Goal: Communication & Community: Ask a question

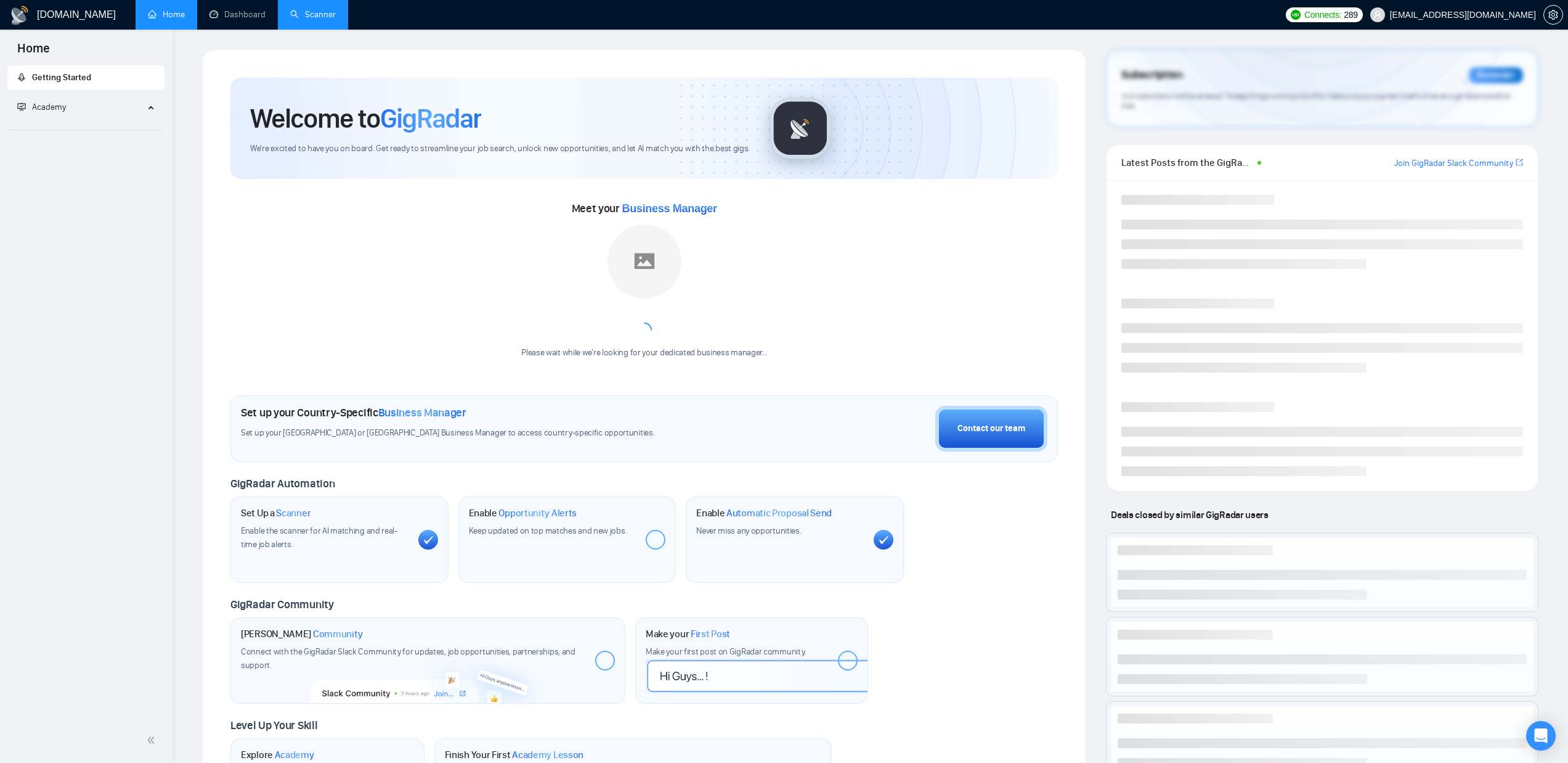
click at [313, 9] on link "Scanner" at bounding box center [313, 14] width 46 height 11
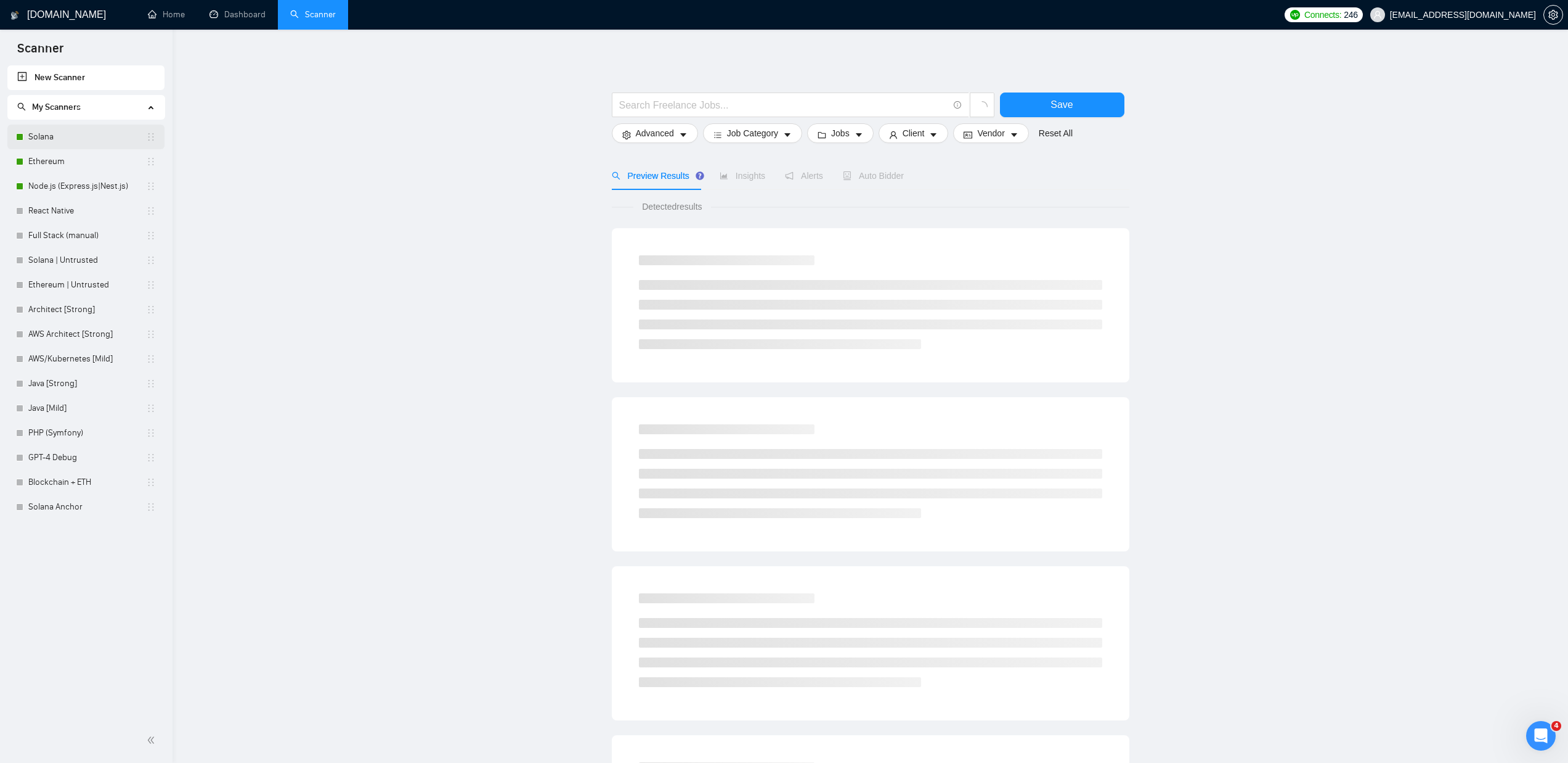
click at [60, 132] on link "Solana" at bounding box center [87, 136] width 118 height 25
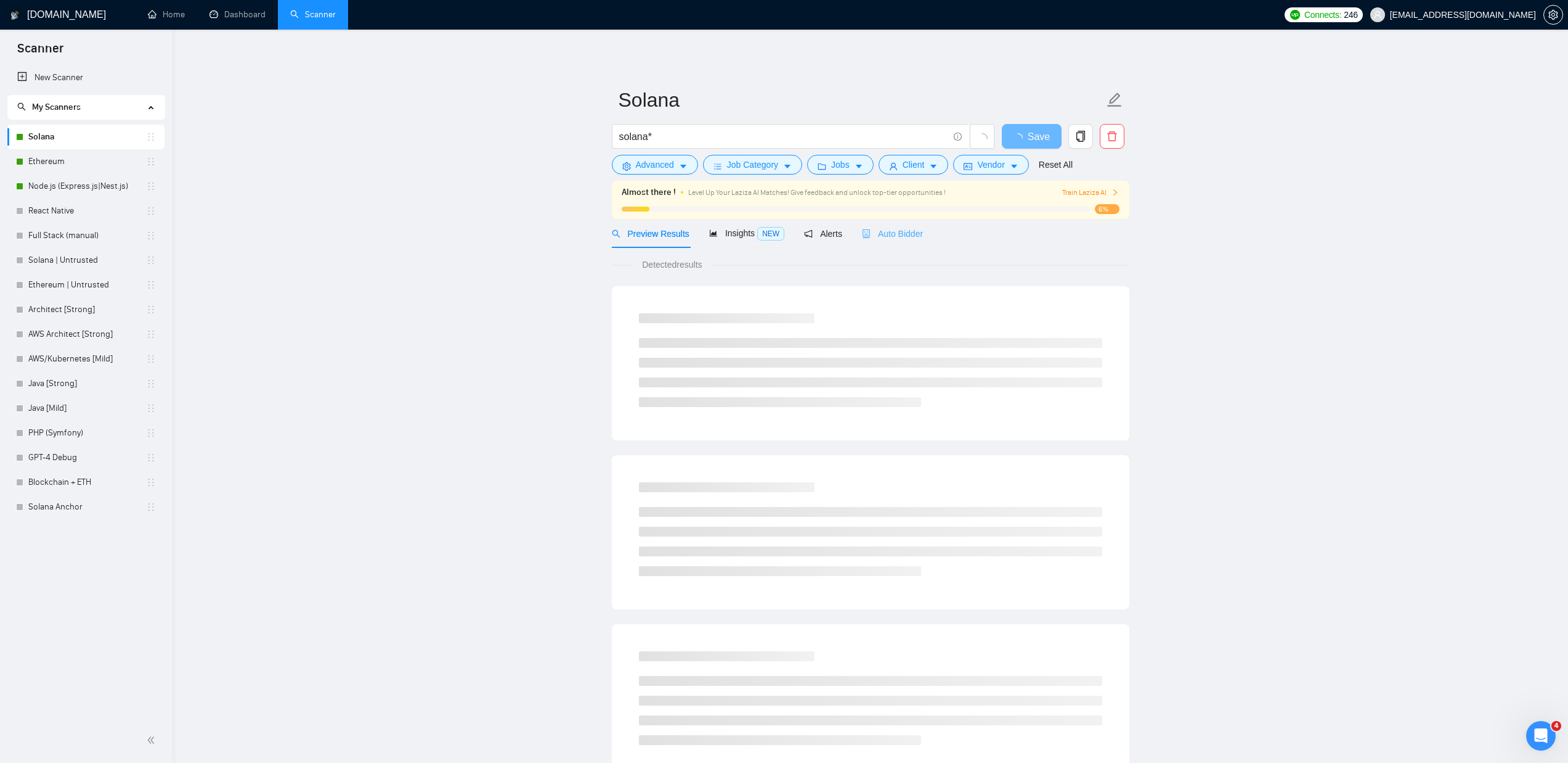
click at [911, 225] on div "Auto Bidder" at bounding box center [892, 233] width 61 height 29
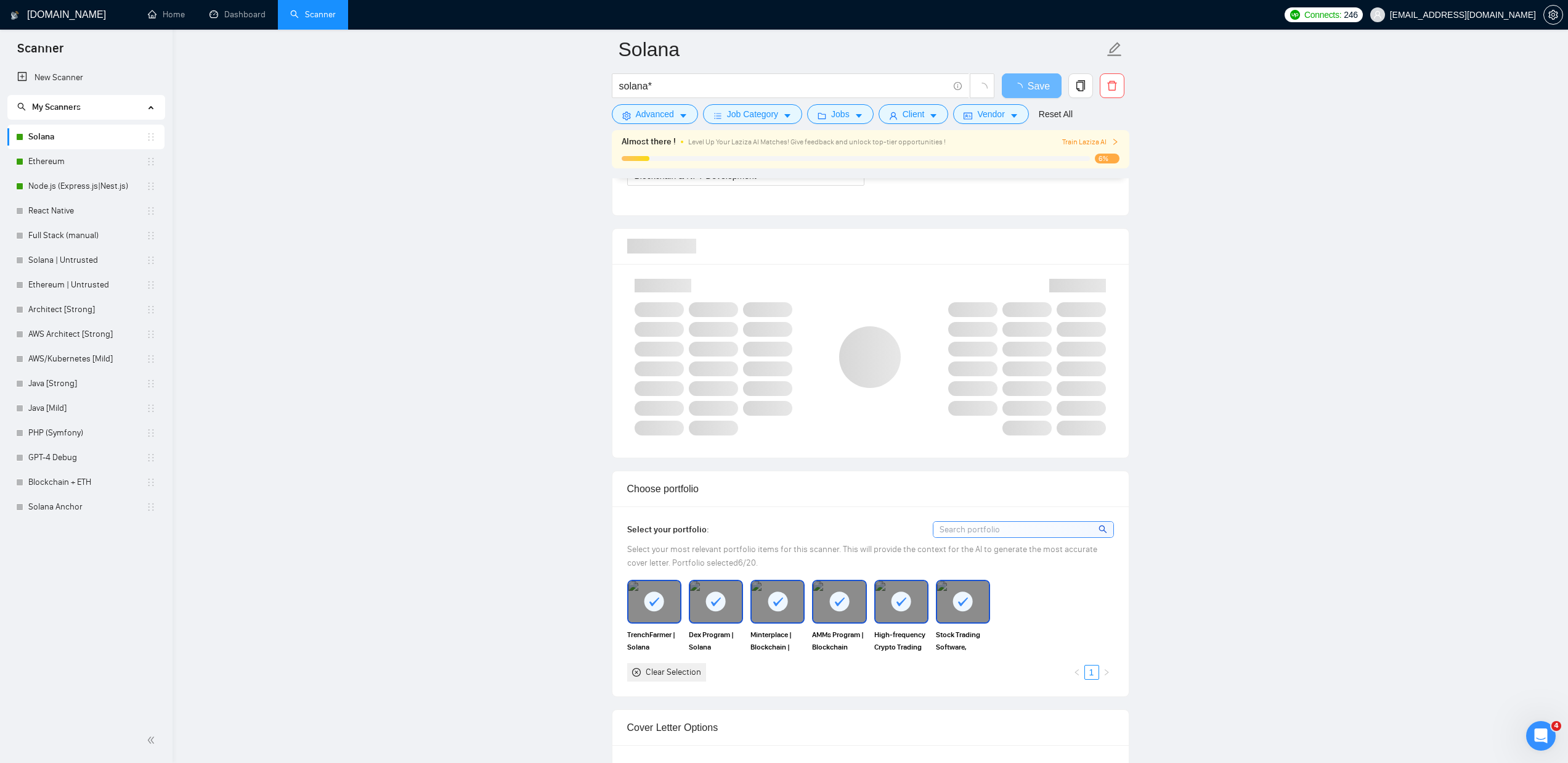
scroll to position [662, 0]
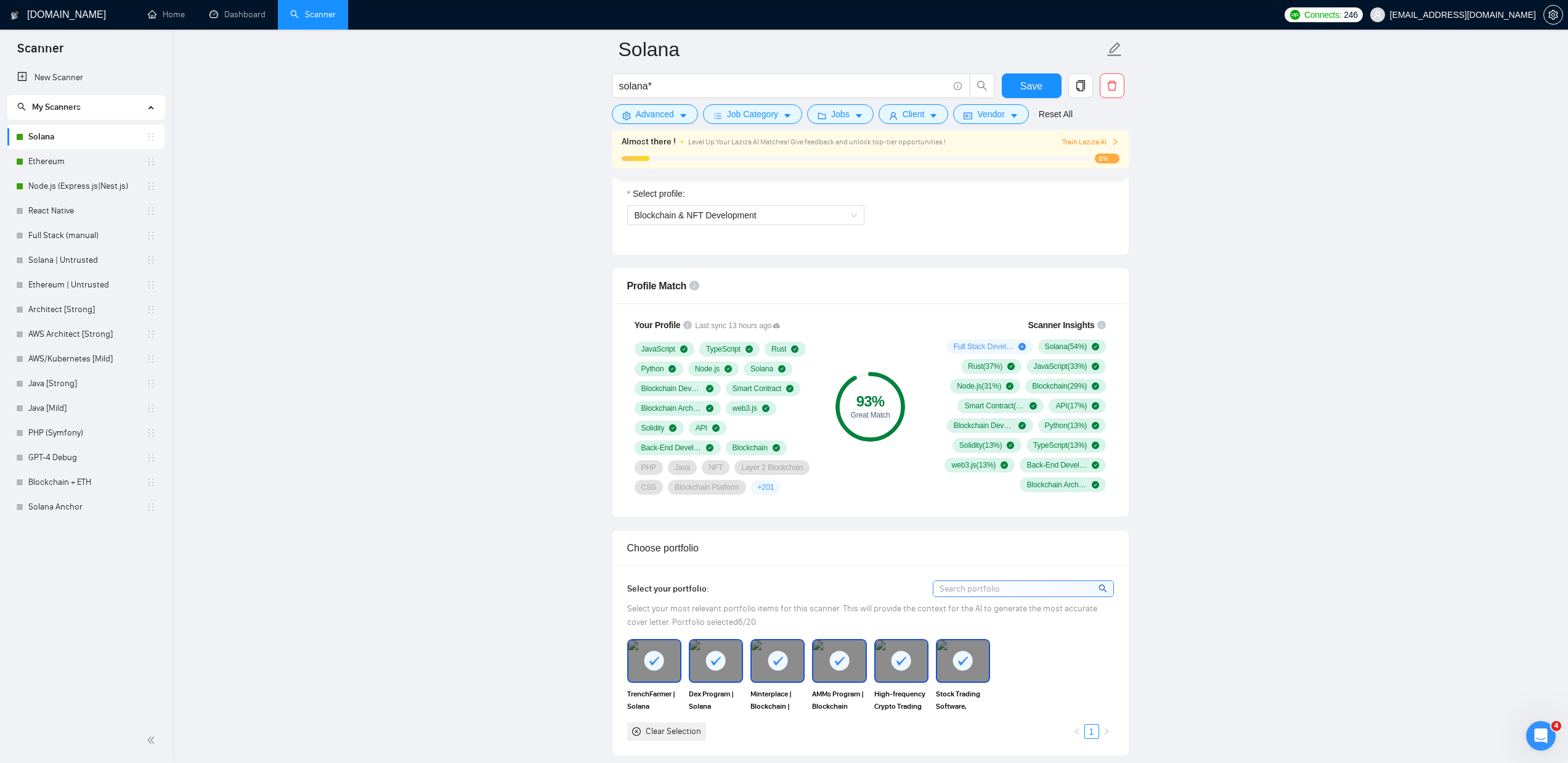
scroll to position [712, 0]
click at [100, 162] on link "Ethereum" at bounding box center [87, 161] width 118 height 25
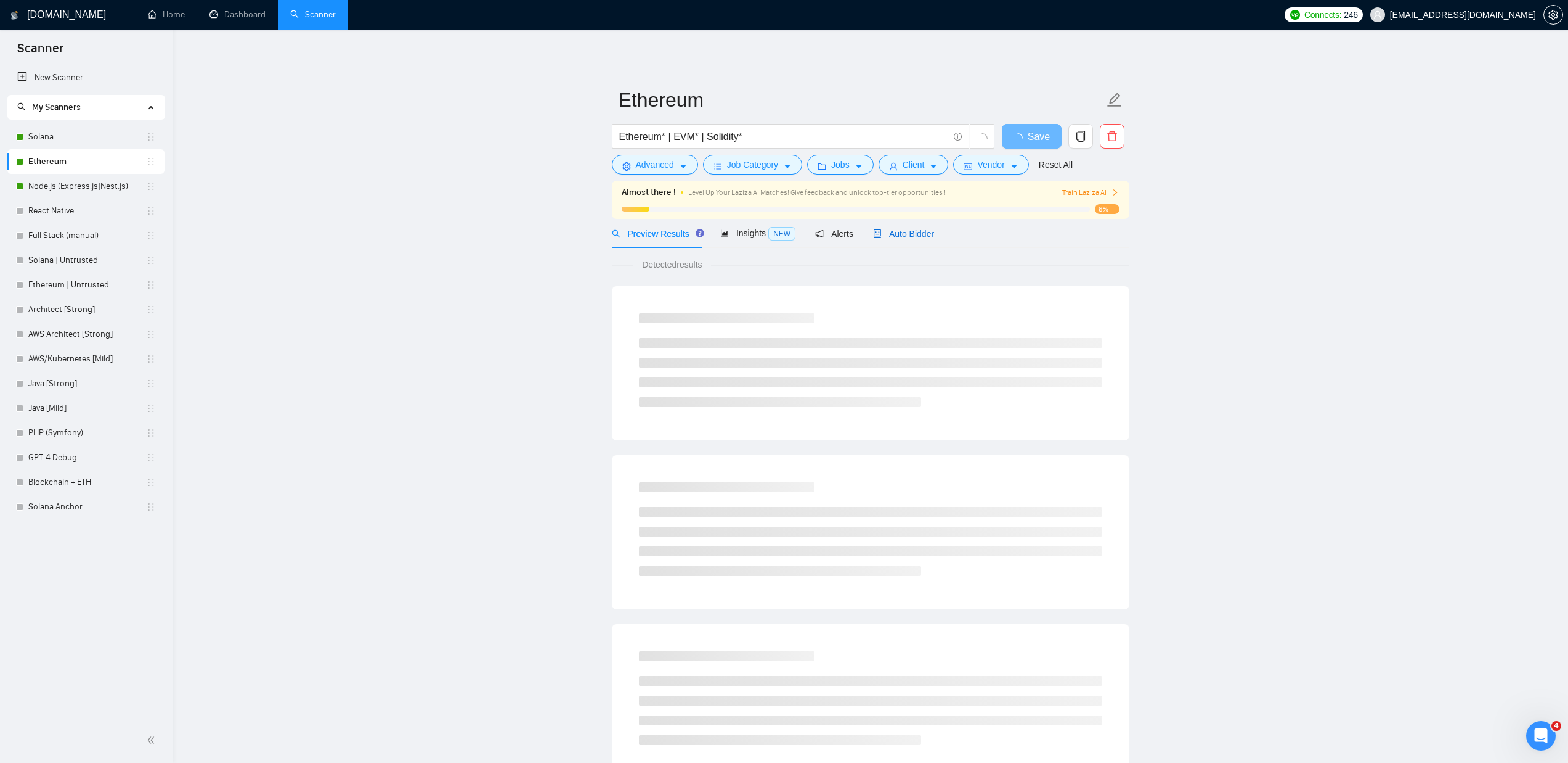
click at [934, 231] on span "Auto Bidder" at bounding box center [903, 233] width 61 height 10
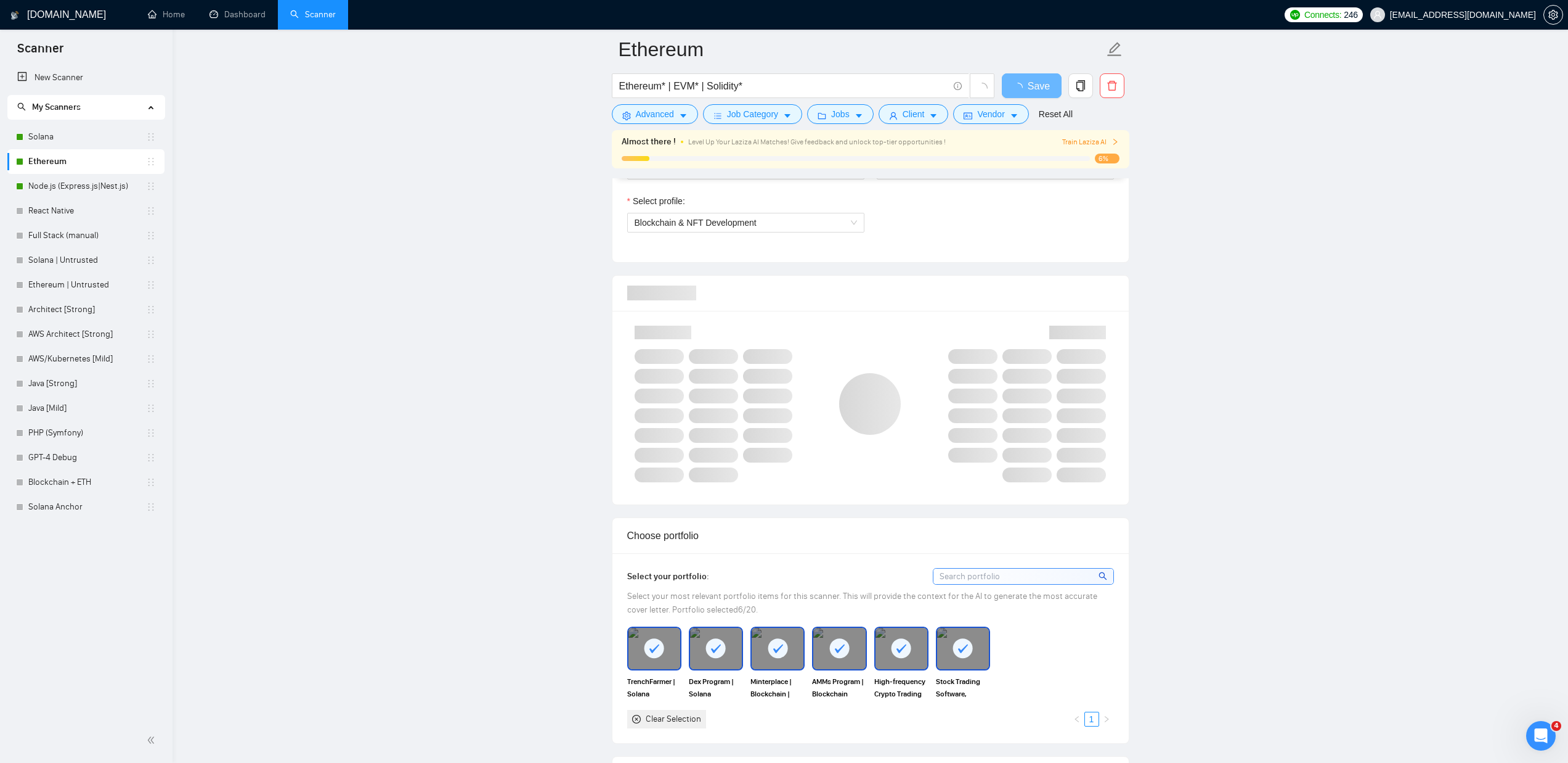
scroll to position [700, 0]
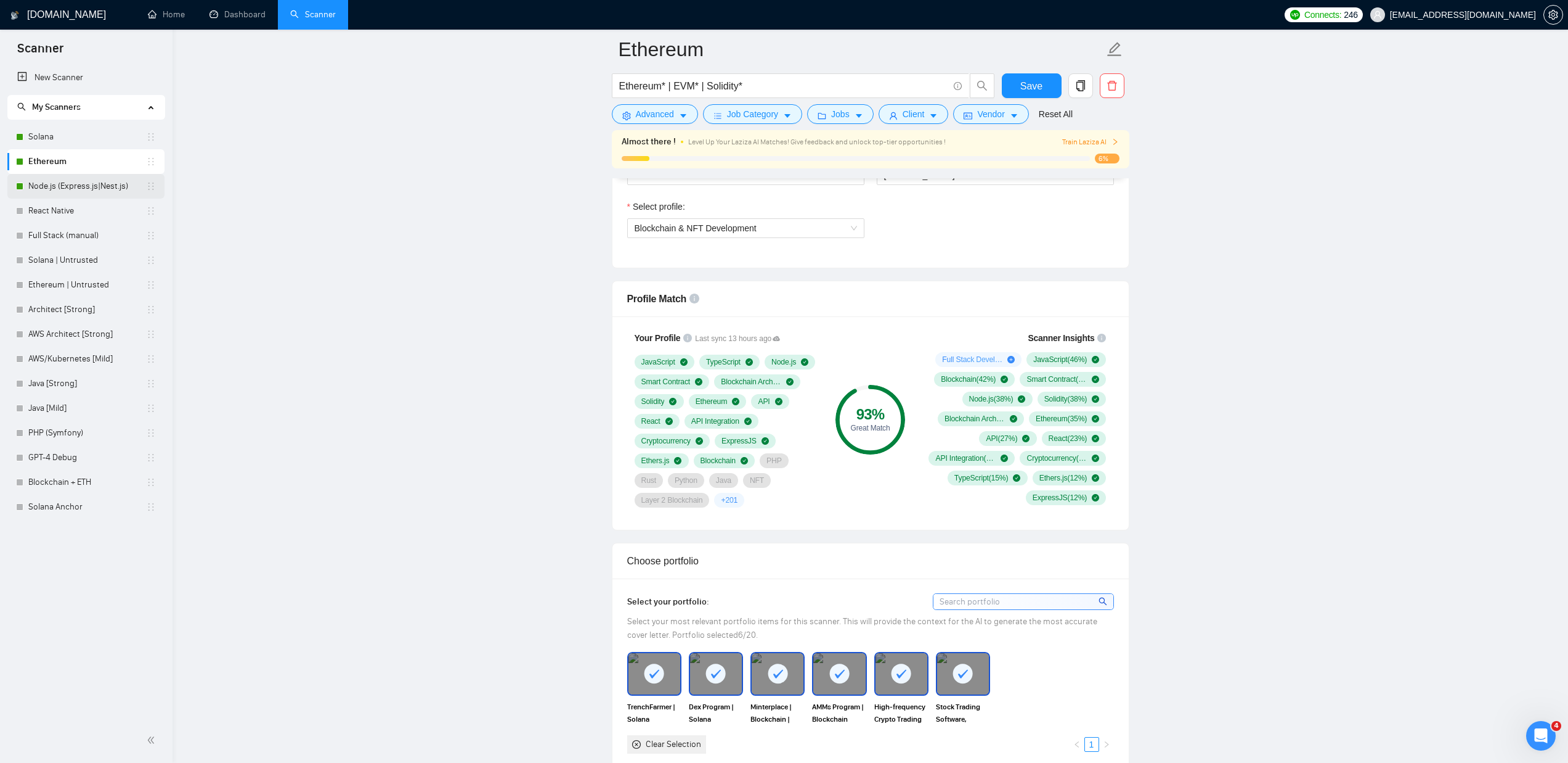
click at [76, 188] on link "Node.js (Express.js|Nest.js)" at bounding box center [87, 186] width 118 height 25
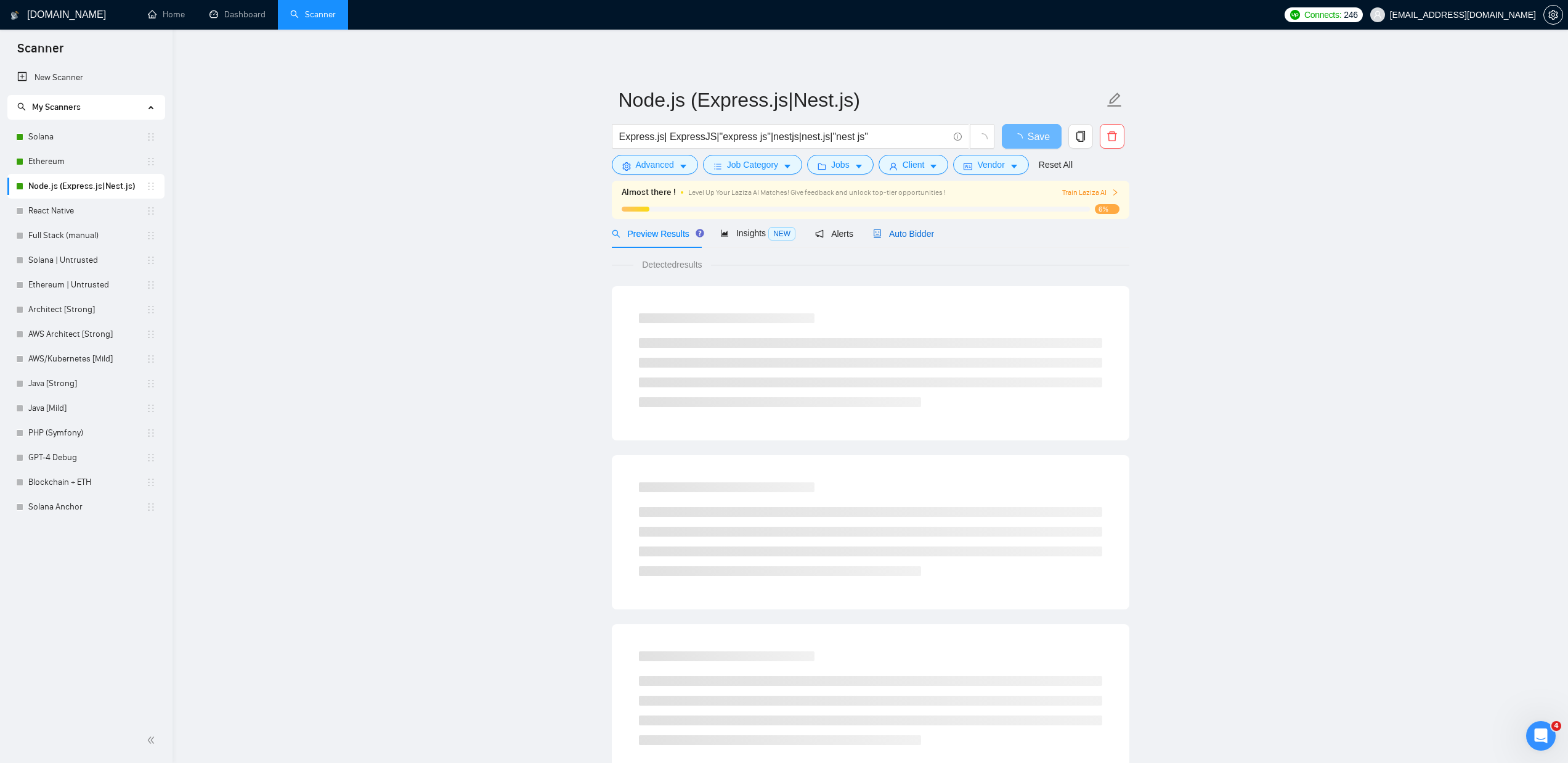
click at [918, 239] on div "Auto Bidder" at bounding box center [903, 234] width 61 height 14
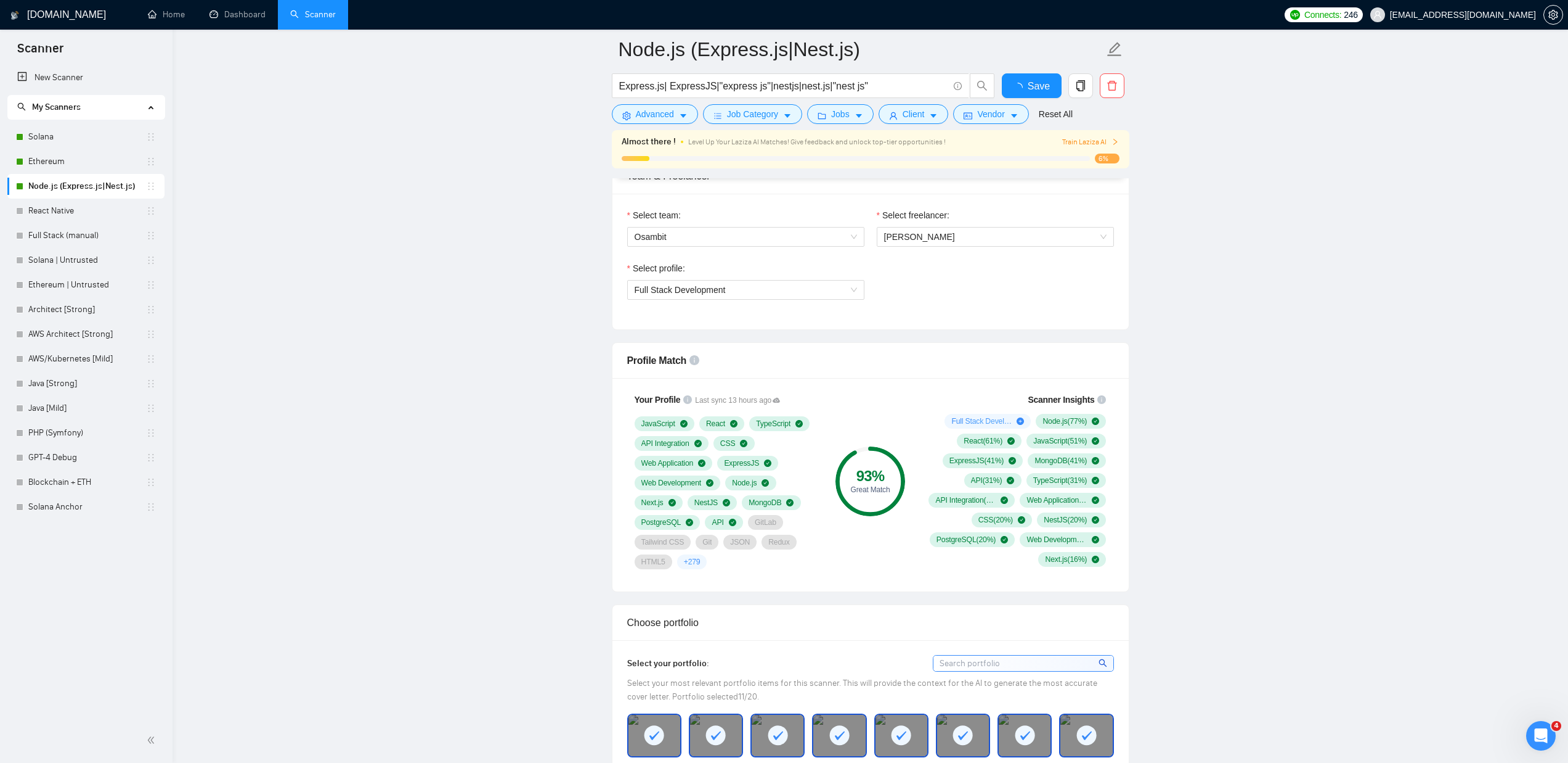
scroll to position [639, 0]
click at [70, 161] on link "Ethereum" at bounding box center [87, 161] width 118 height 25
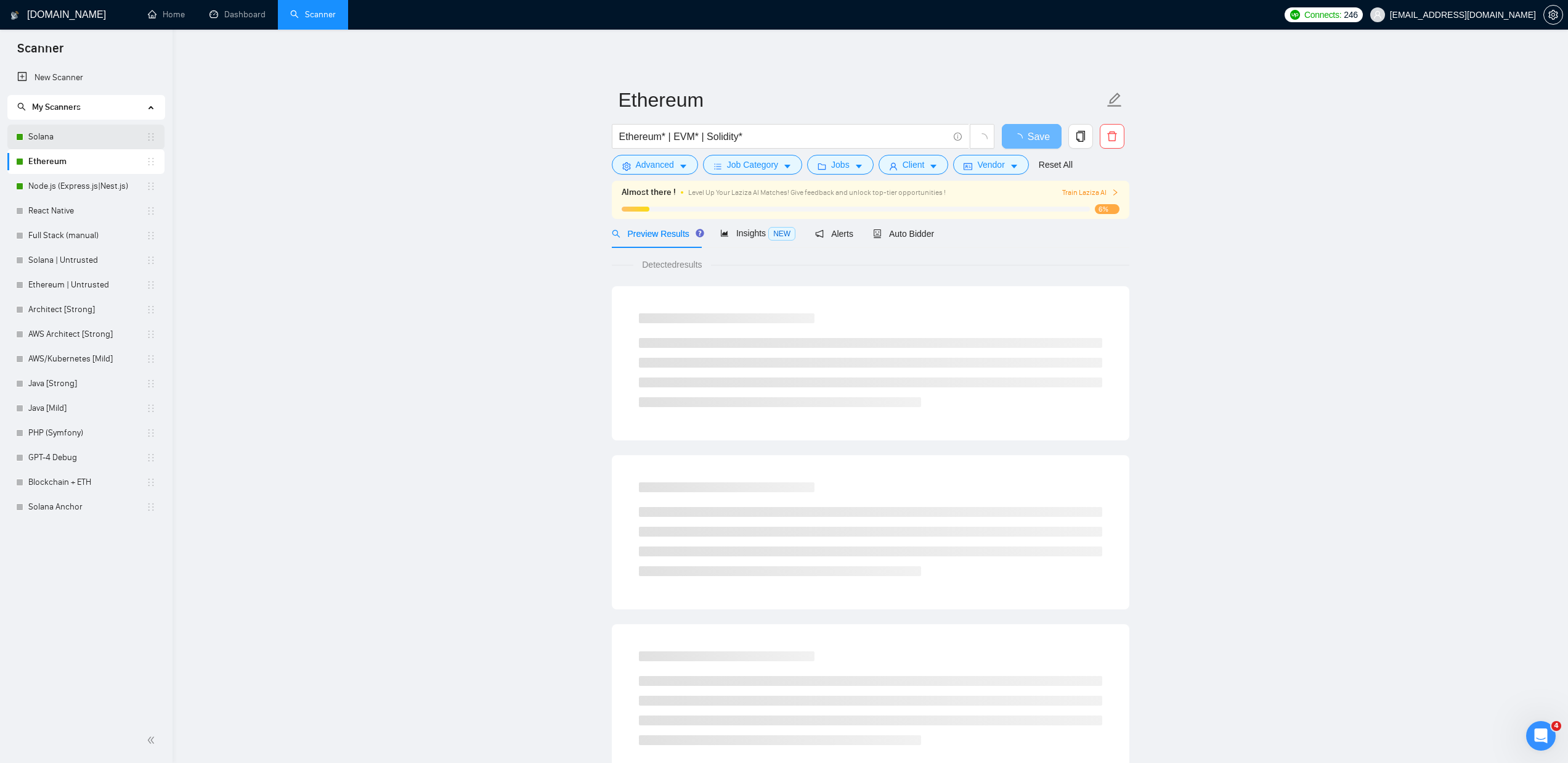
click at [72, 136] on link "Solana" at bounding box center [87, 136] width 118 height 25
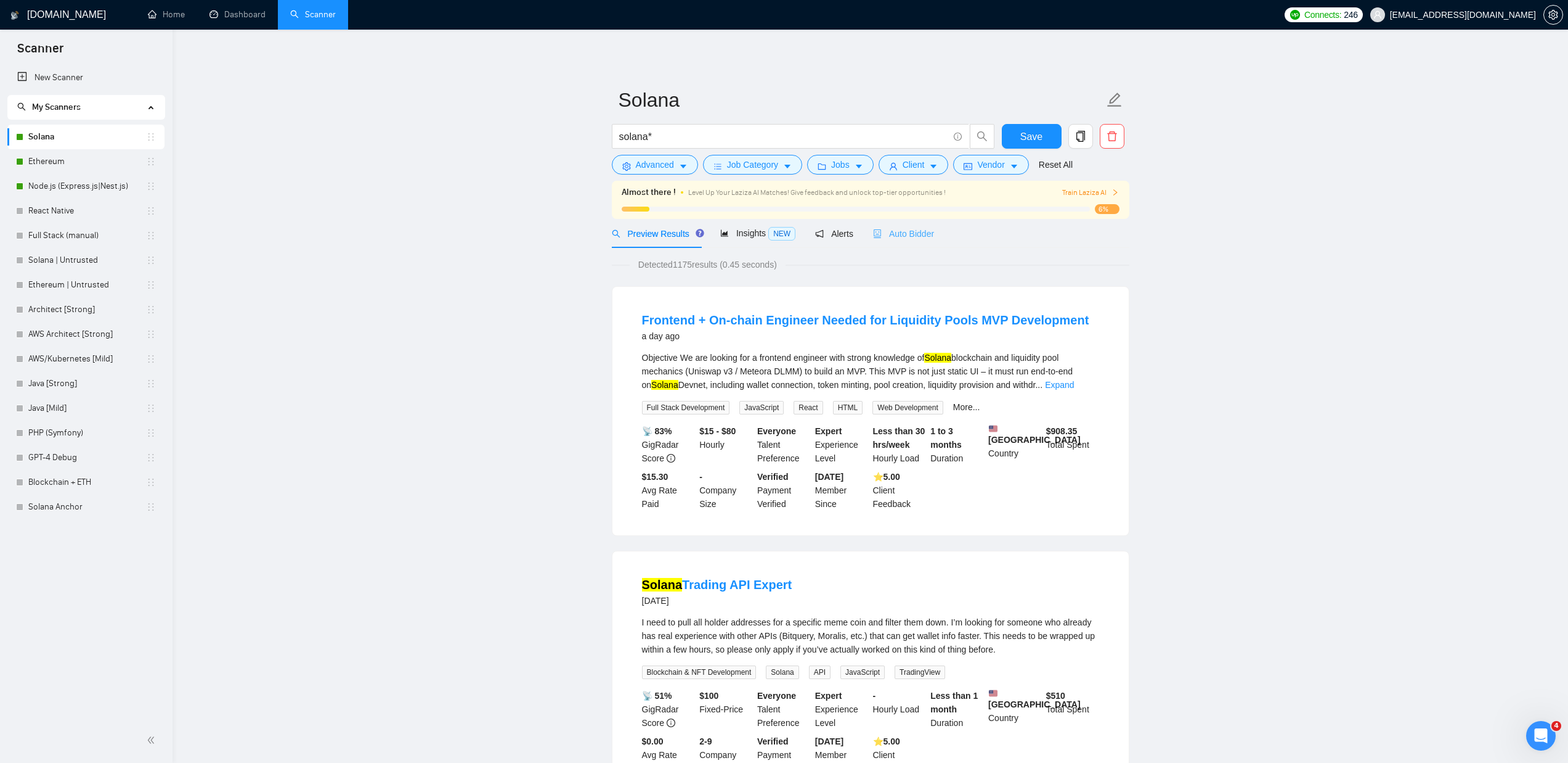
click at [891, 225] on div "Auto Bidder" at bounding box center [903, 233] width 61 height 29
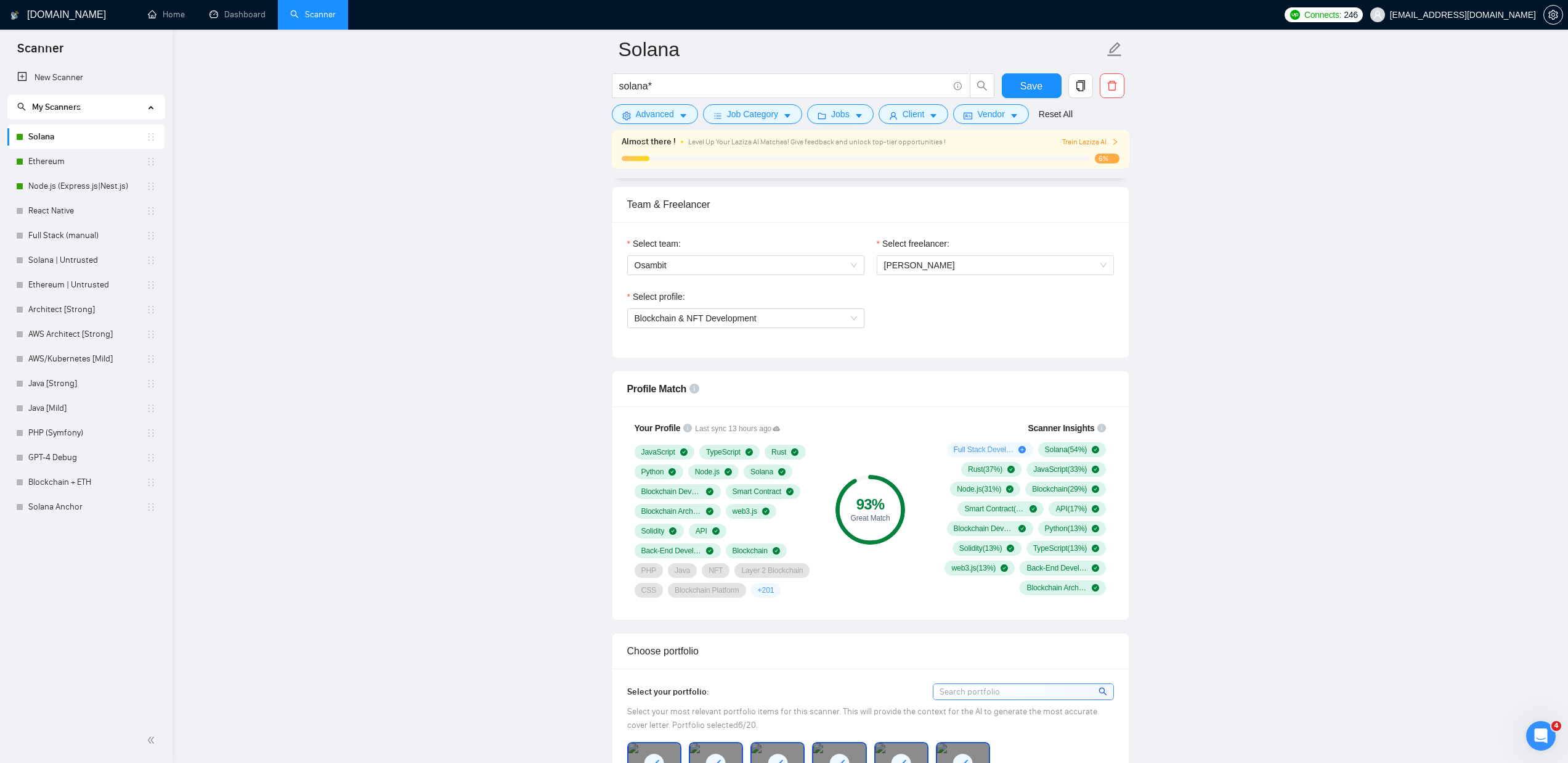
scroll to position [582, 0]
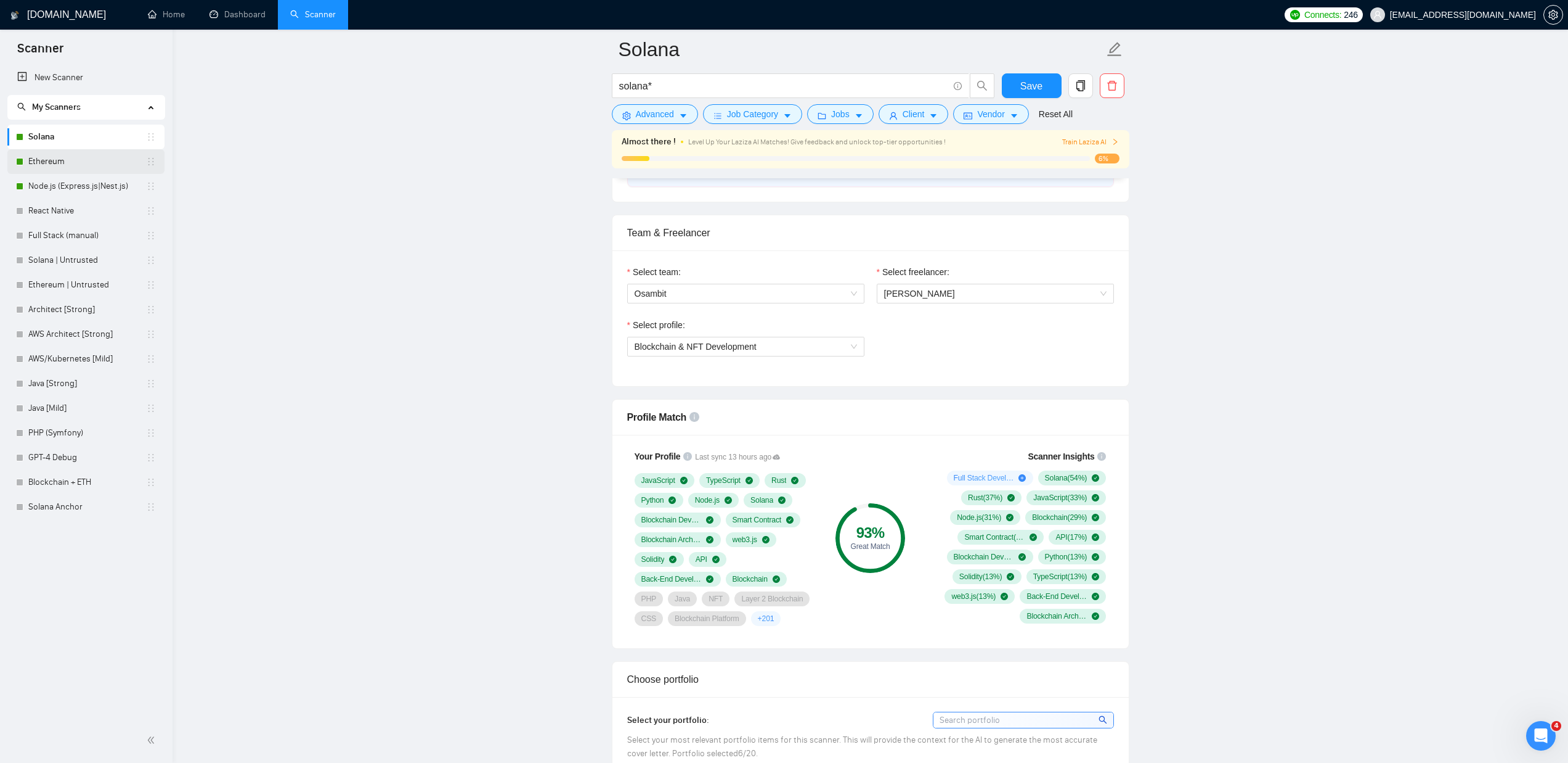
click at [79, 161] on link "Ethereum" at bounding box center [87, 161] width 118 height 25
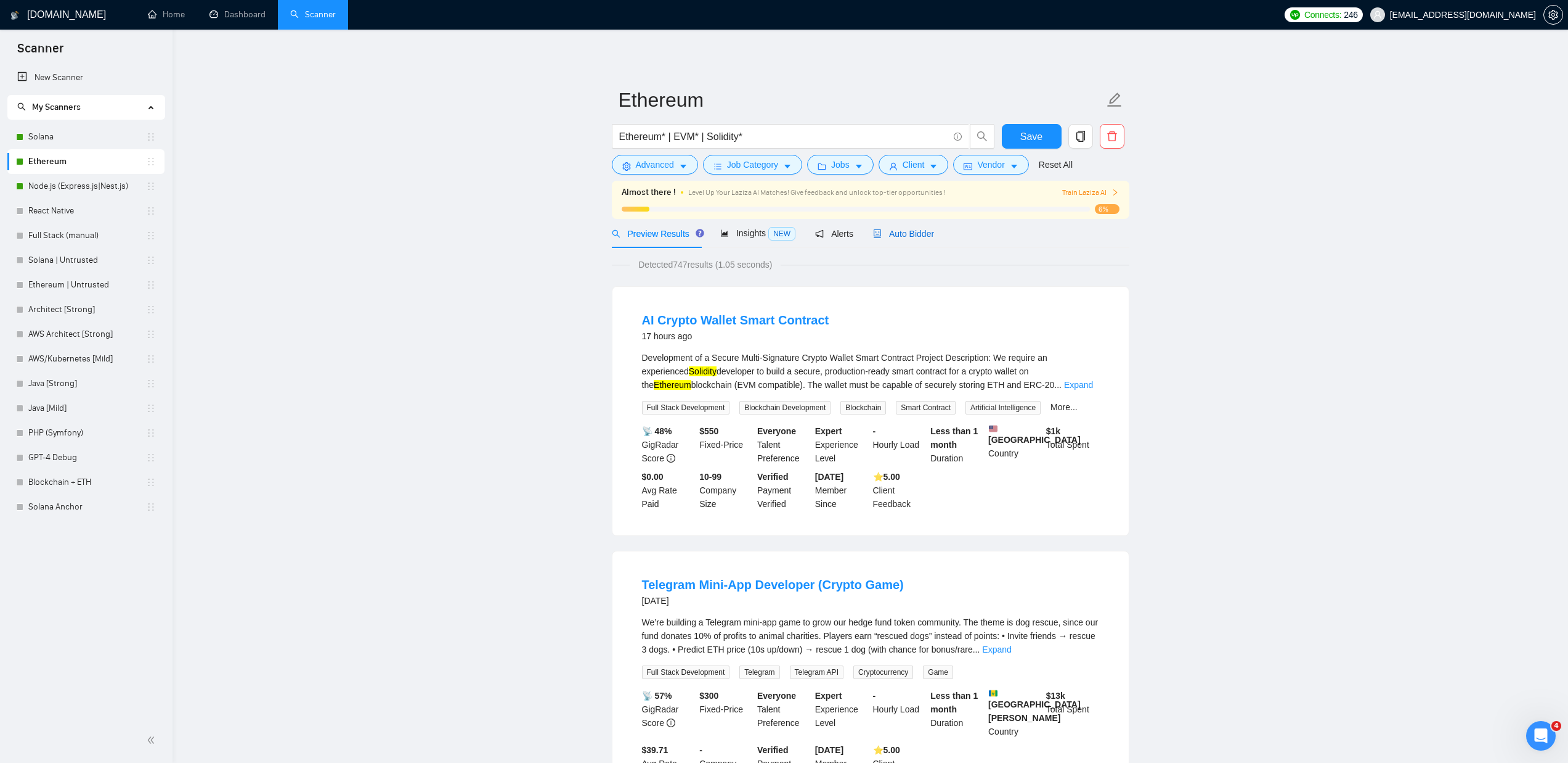
click at [915, 227] on div "Auto Bidder" at bounding box center [903, 234] width 61 height 14
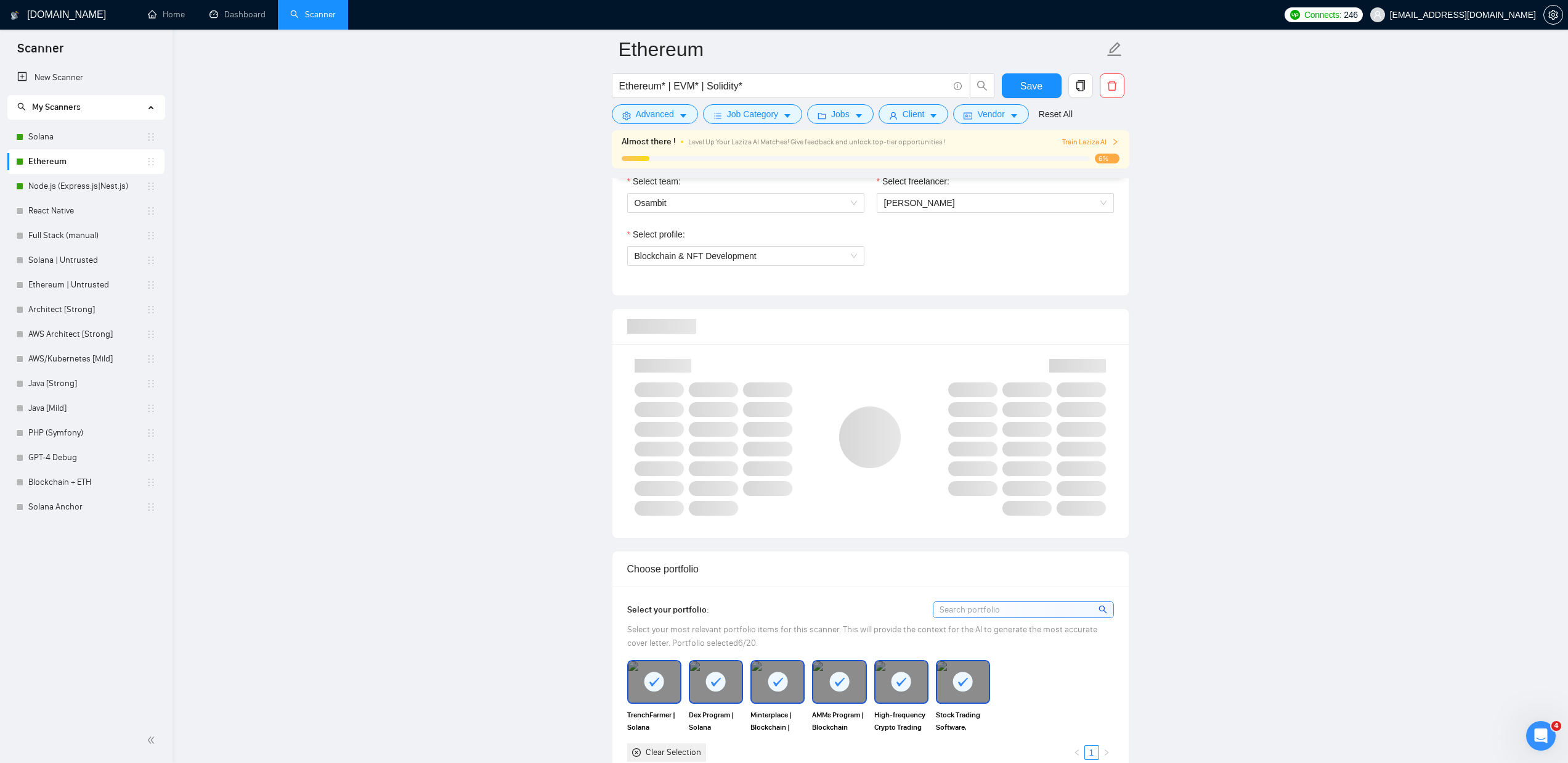
scroll to position [673, 0]
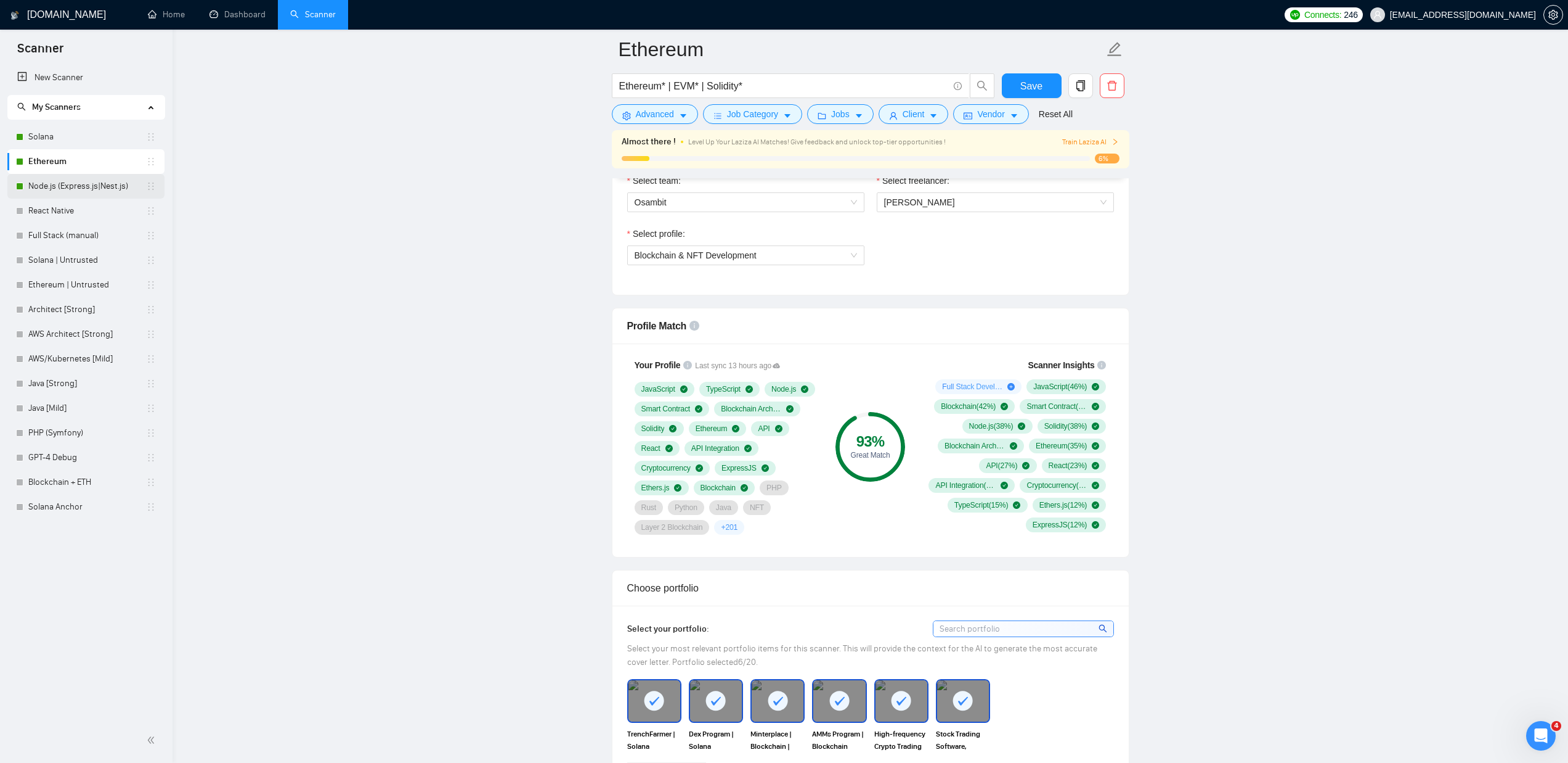
click at [83, 185] on link "Node.js (Express.js|Nest.js)" at bounding box center [87, 186] width 118 height 25
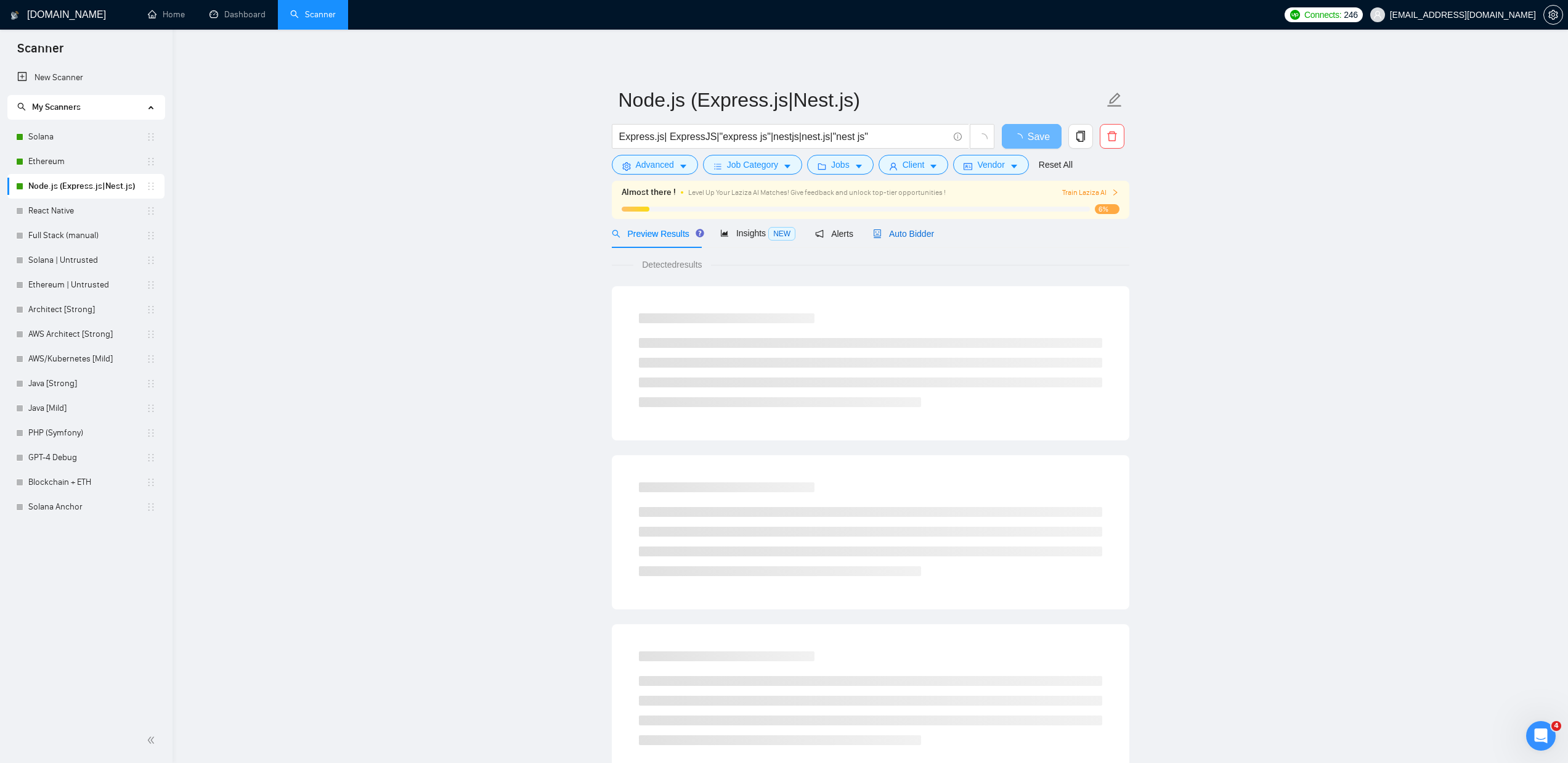
click at [914, 234] on span "Auto Bidder" at bounding box center [903, 233] width 61 height 10
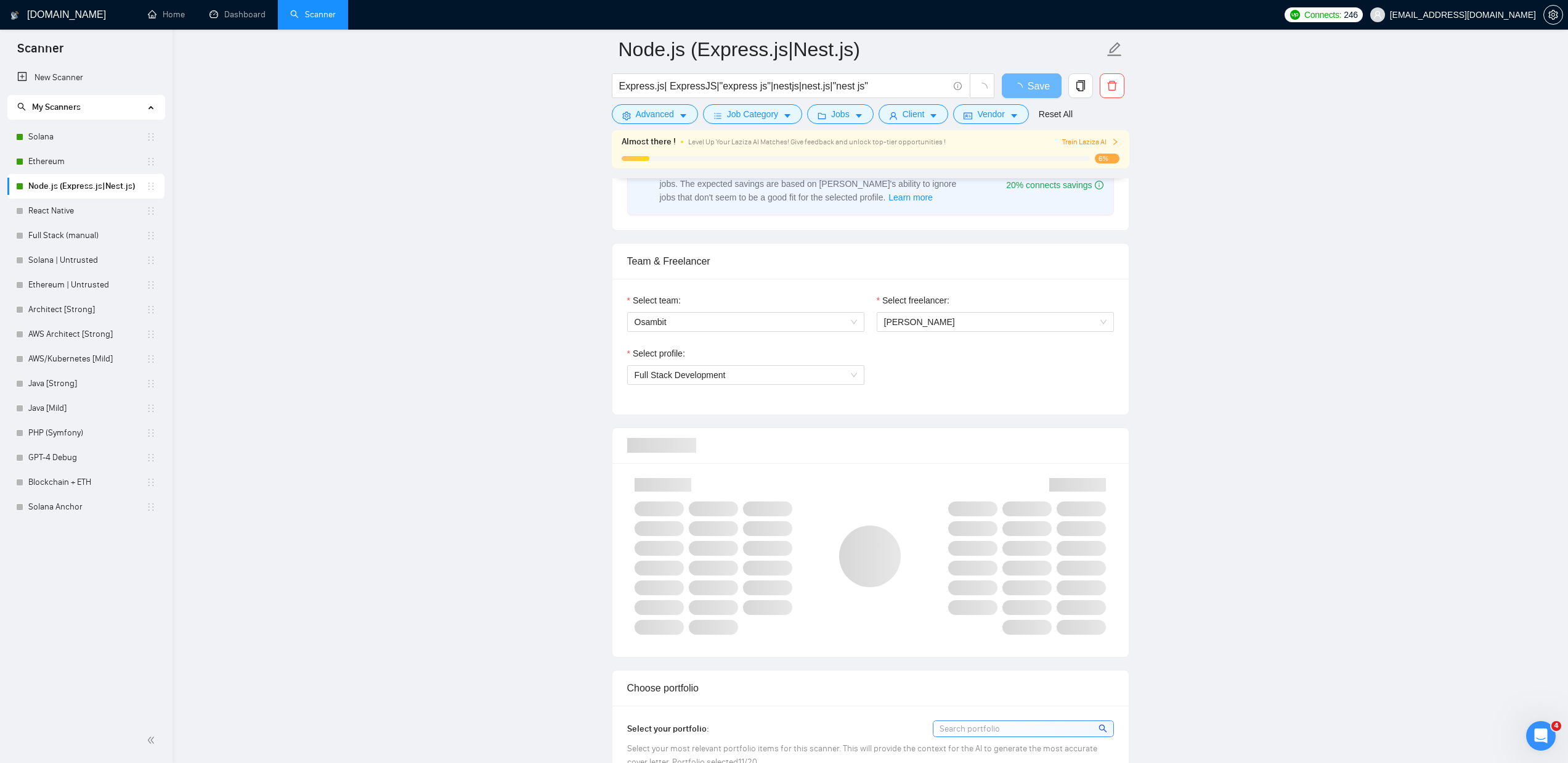
scroll to position [599, 0]
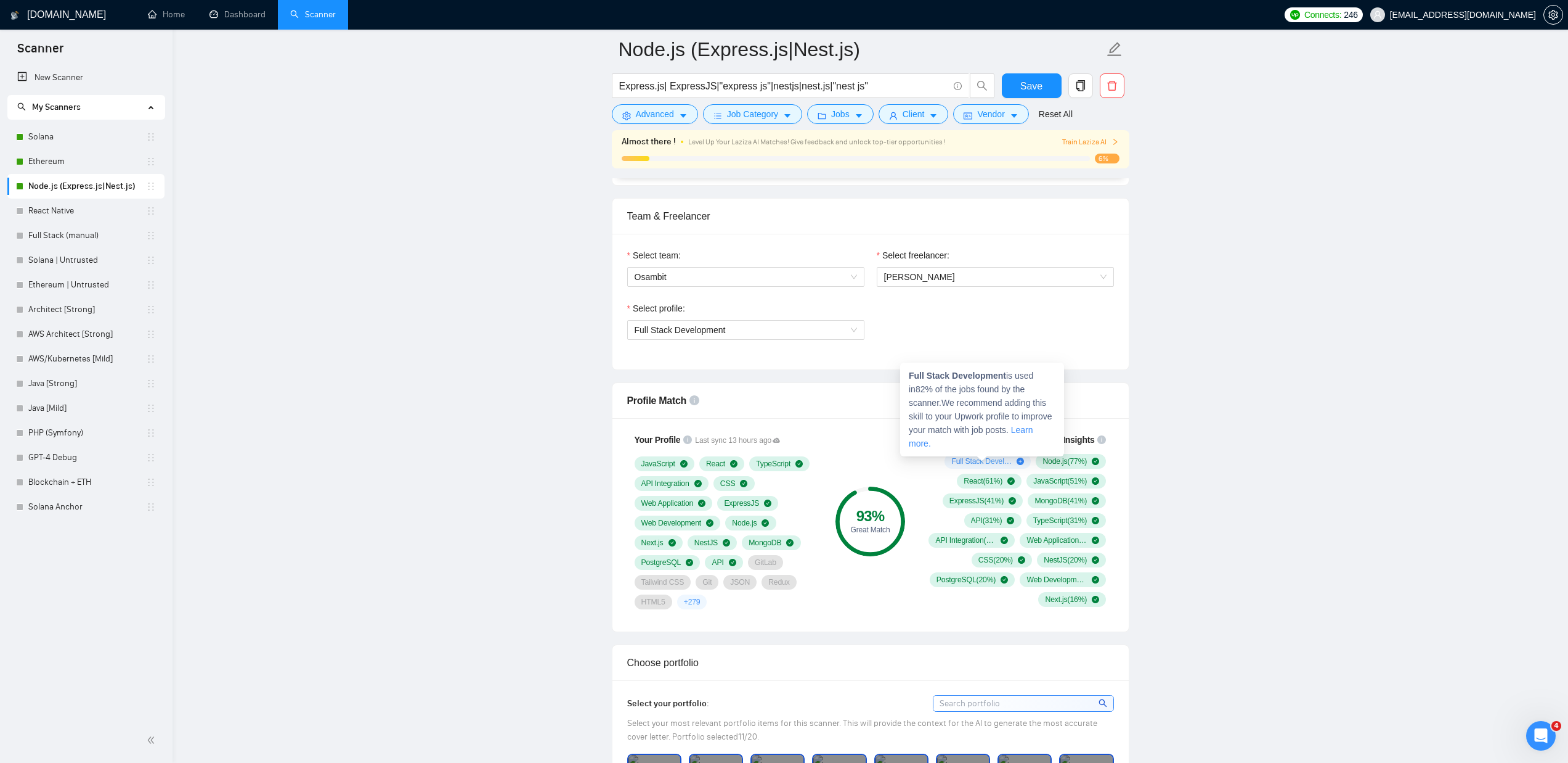
click at [950, 445] on link "Learn more." at bounding box center [970, 436] width 124 height 23
drag, startPoint x: 1252, startPoint y: 466, endPoint x: 1137, endPoint y: 462, distance: 115.1
click at [62, 167] on link "Ethereum" at bounding box center [87, 161] width 118 height 25
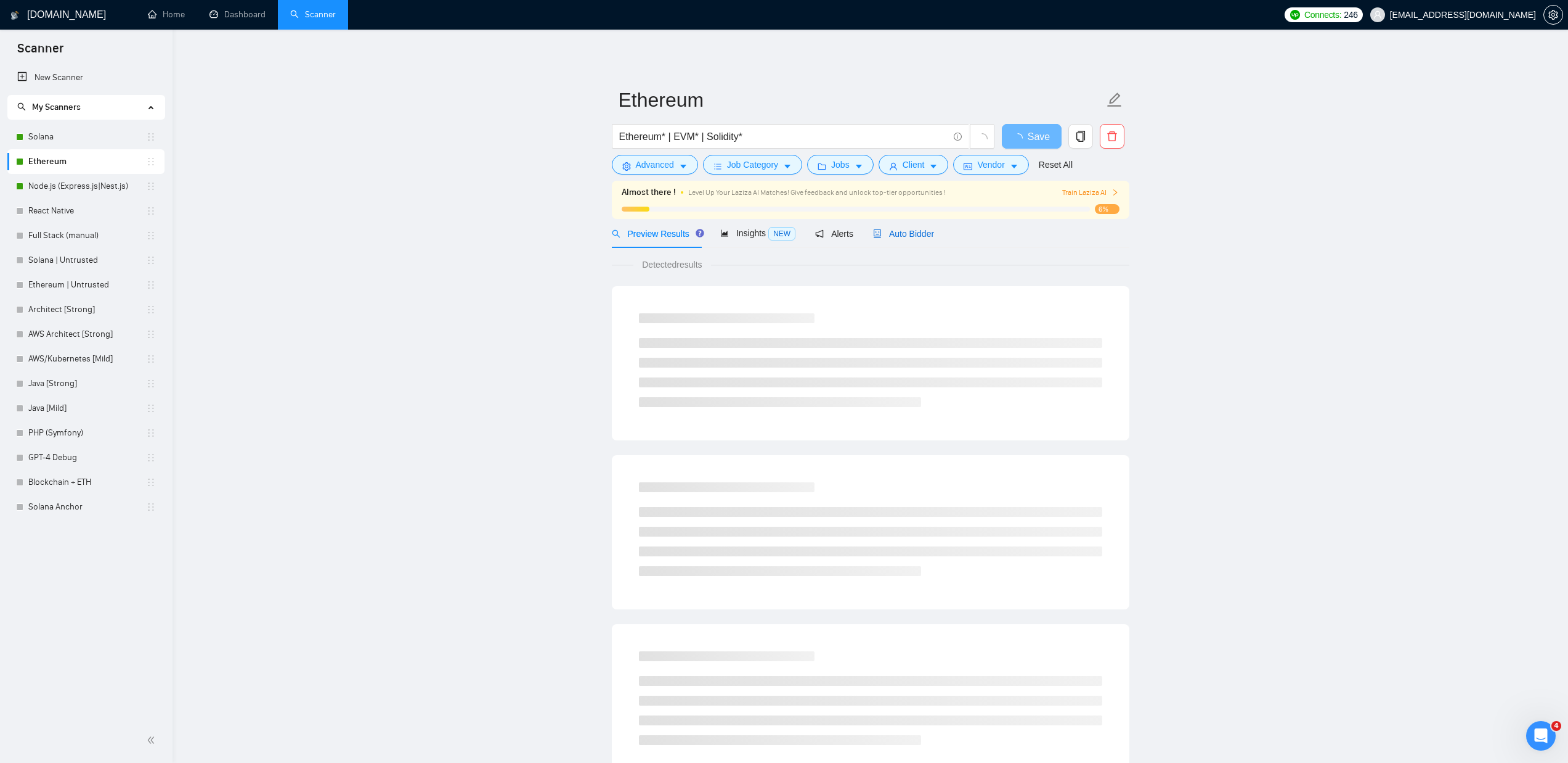
click at [917, 231] on span "Auto Bidder" at bounding box center [903, 233] width 61 height 10
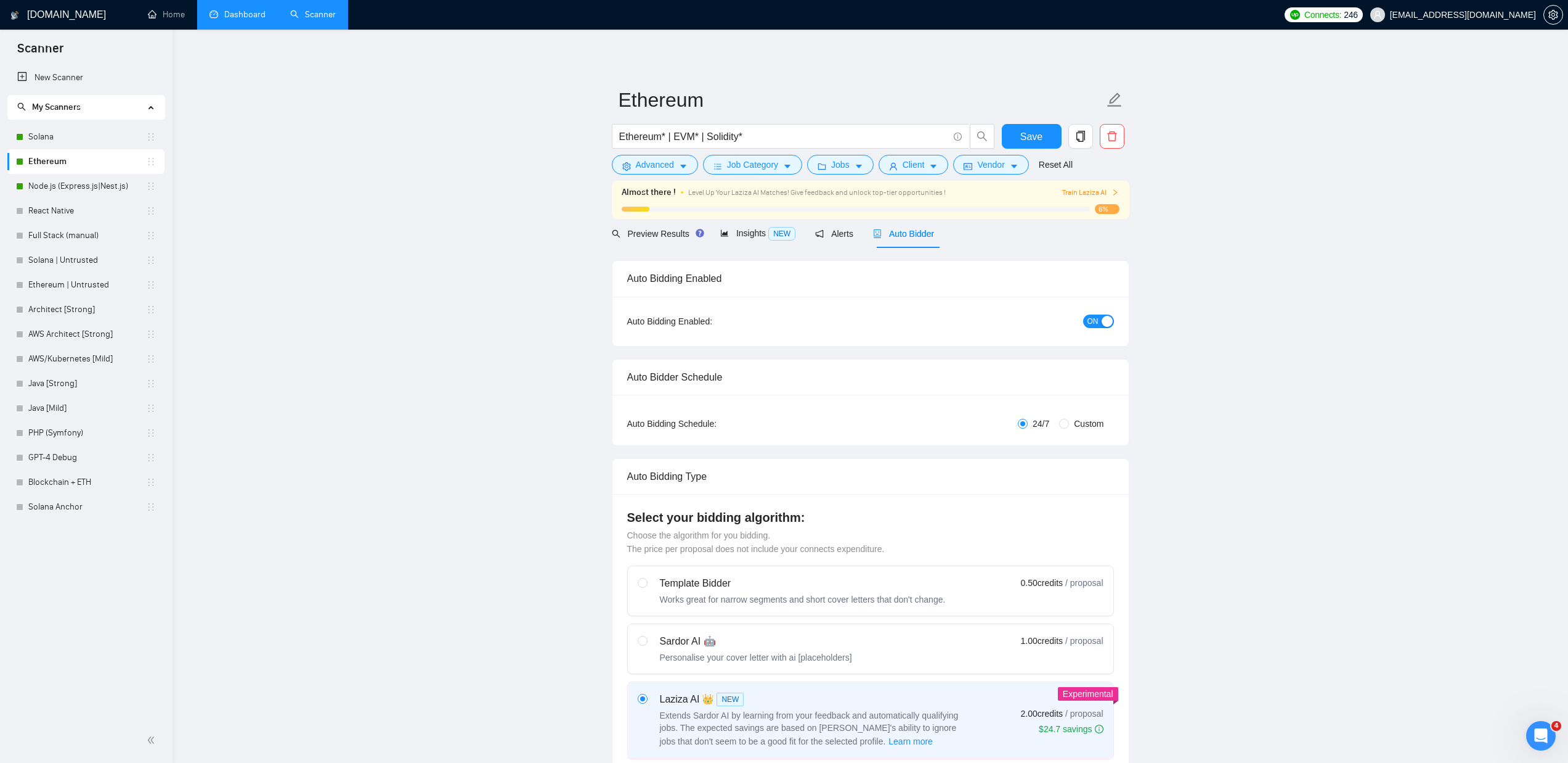
click at [234, 9] on link "Dashboard" at bounding box center [237, 14] width 56 height 11
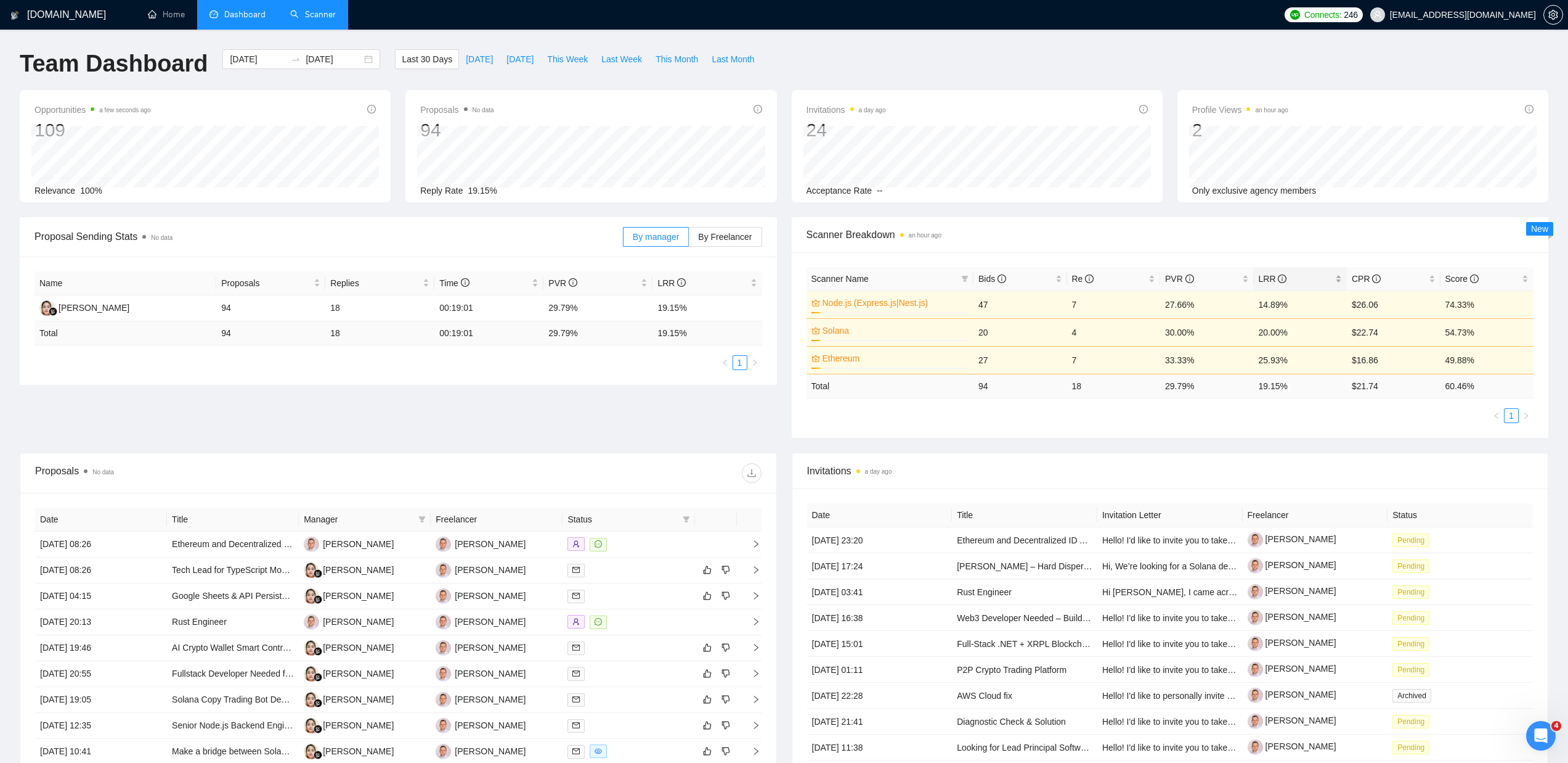
click at [1270, 281] on span "LRR" at bounding box center [1273, 278] width 29 height 10
click at [1270, 277] on span "LRR" at bounding box center [1273, 278] width 29 height 10
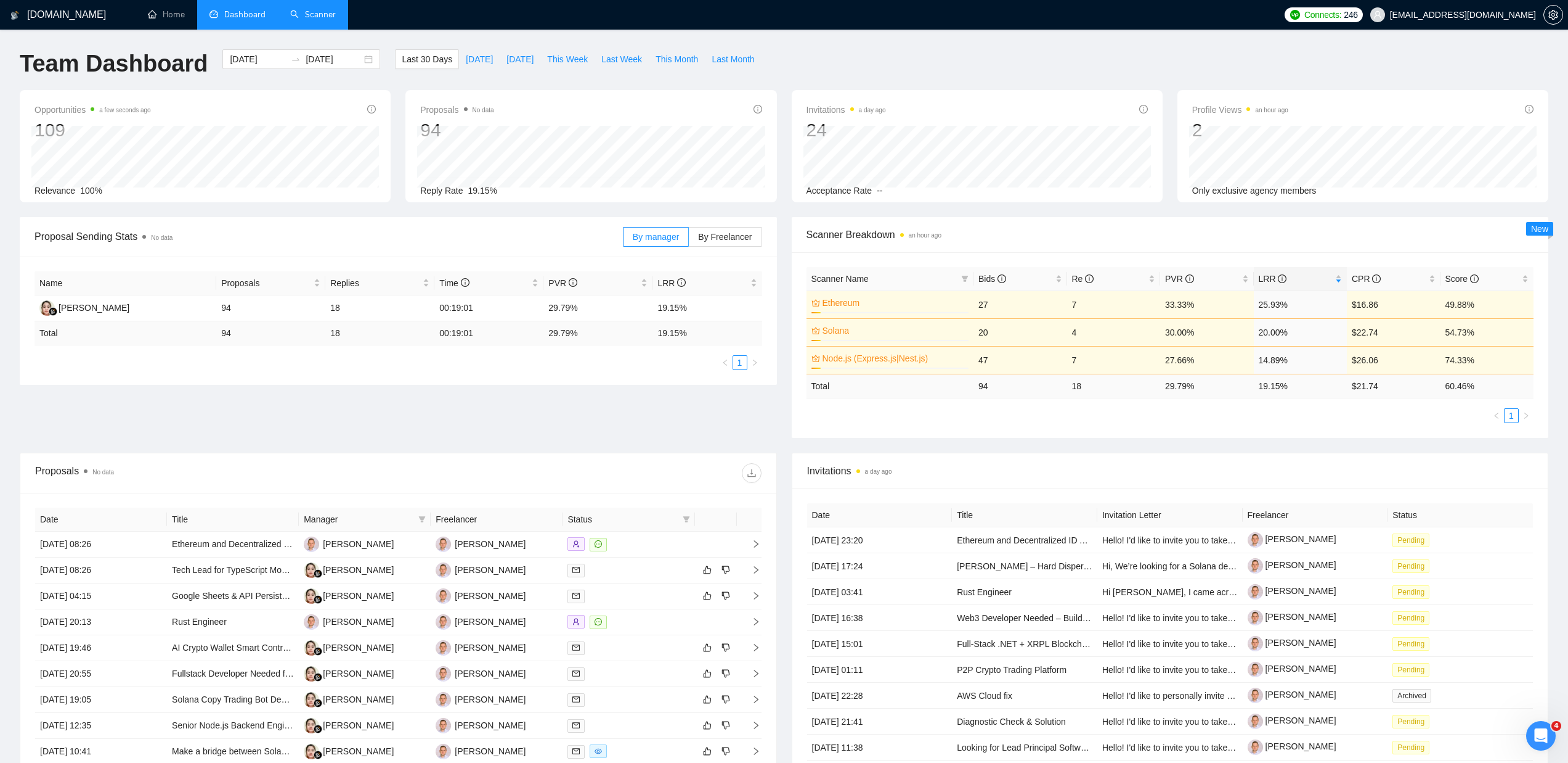
click at [1264, 203] on div "Opportunities a few seconds ago 109 Relevance 100% Proposals No data 94 2025-07…" at bounding box center [784, 153] width 1543 height 127
click at [349, 60] on input "[DATE]" at bounding box center [334, 60] width 56 height 14
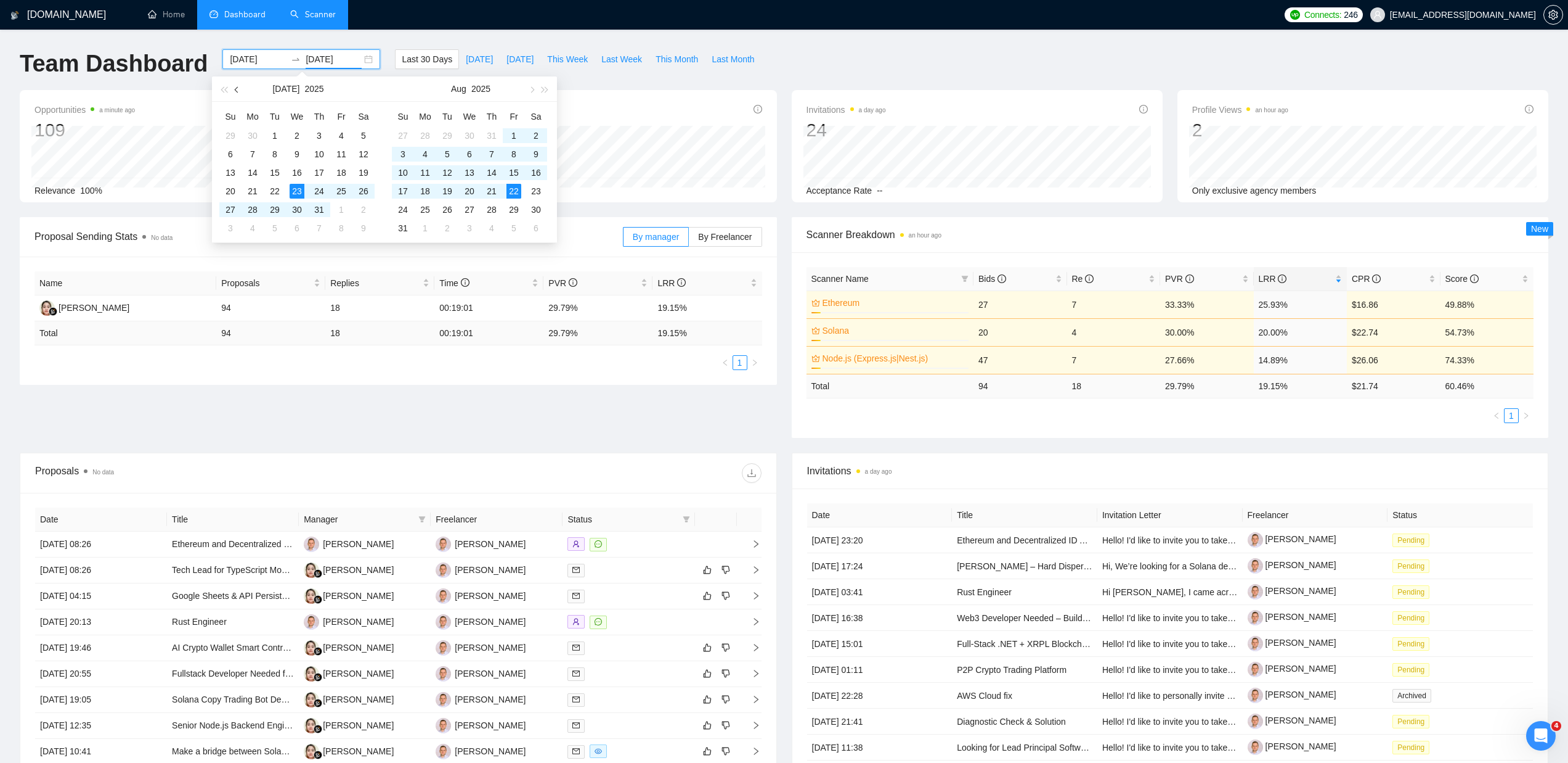
click at [237, 88] on span "button" at bounding box center [238, 89] width 6 height 6
type input "[DATE]"
click at [230, 134] on div "1" at bounding box center [231, 136] width 15 height 15
click at [514, 191] on table "Su Mo Tu We Th Fr Sa 27 28 29 30 31 1 2 3 4 5 6 7 8 9 10 11 12 13 14 15 16 17 1…" at bounding box center [469, 171] width 155 height 130
click at [334, 58] on input "[DATE]" at bounding box center [334, 60] width 56 height 14
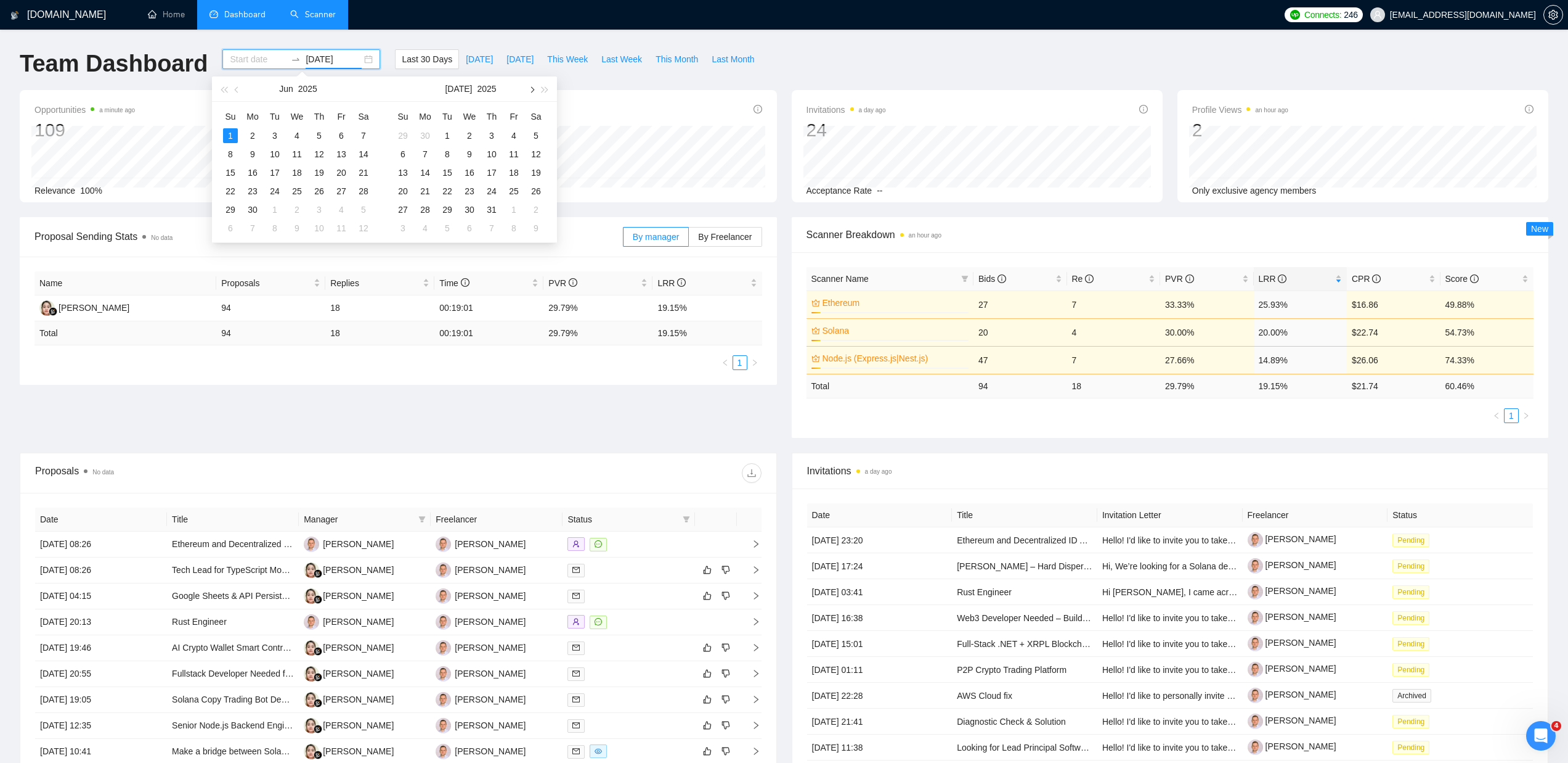
click at [535, 89] on button "button" at bounding box center [531, 88] width 14 height 25
type input "[DATE]"
click at [517, 188] on div "22" at bounding box center [514, 192] width 15 height 15
type input "2025-07-03"
click at [238, 57] on input at bounding box center [258, 60] width 56 height 14
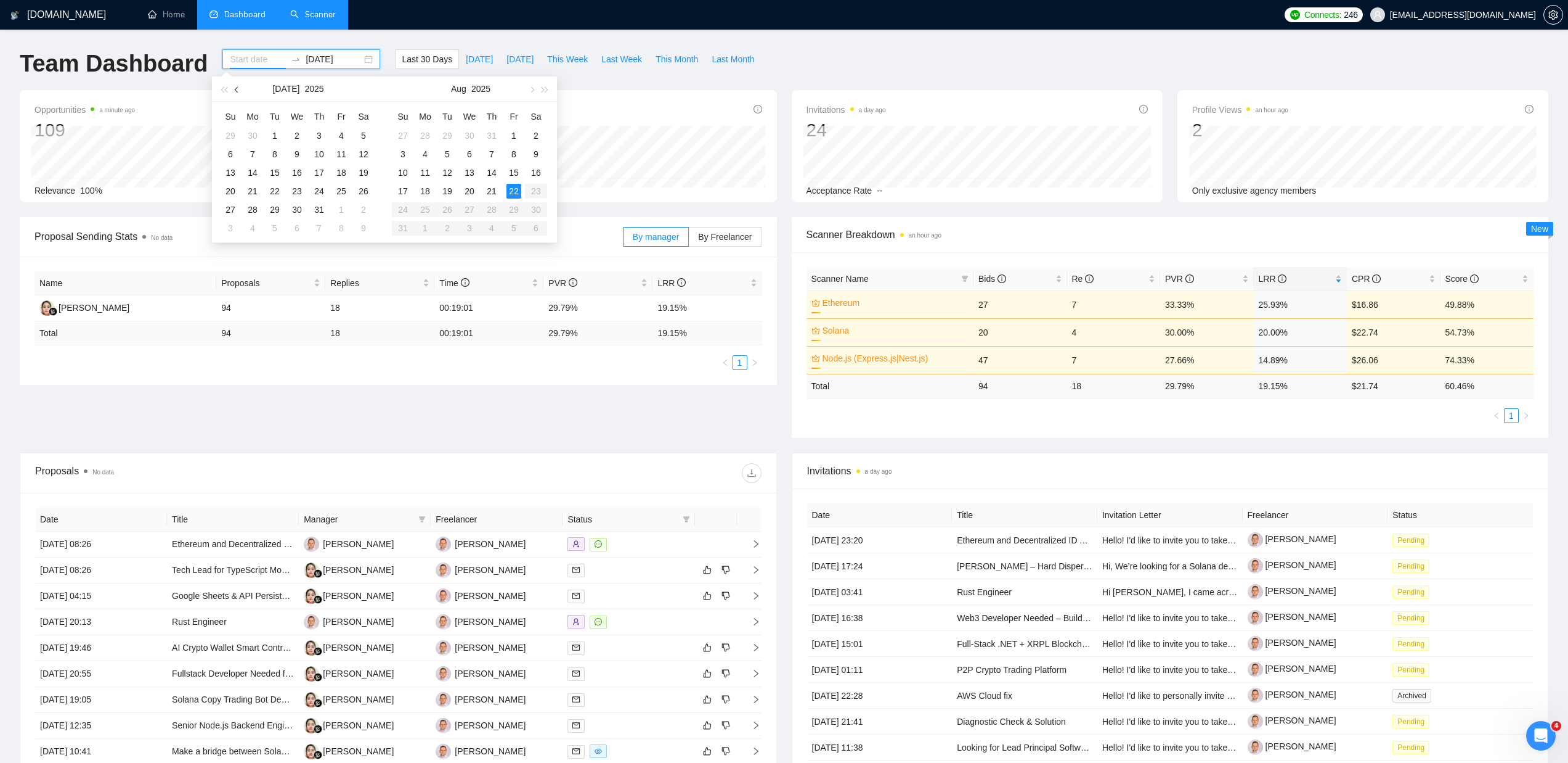
click at [241, 95] on button "button" at bounding box center [237, 88] width 14 height 25
type input "[DATE]"
click at [233, 135] on div "1" at bounding box center [231, 136] width 15 height 15
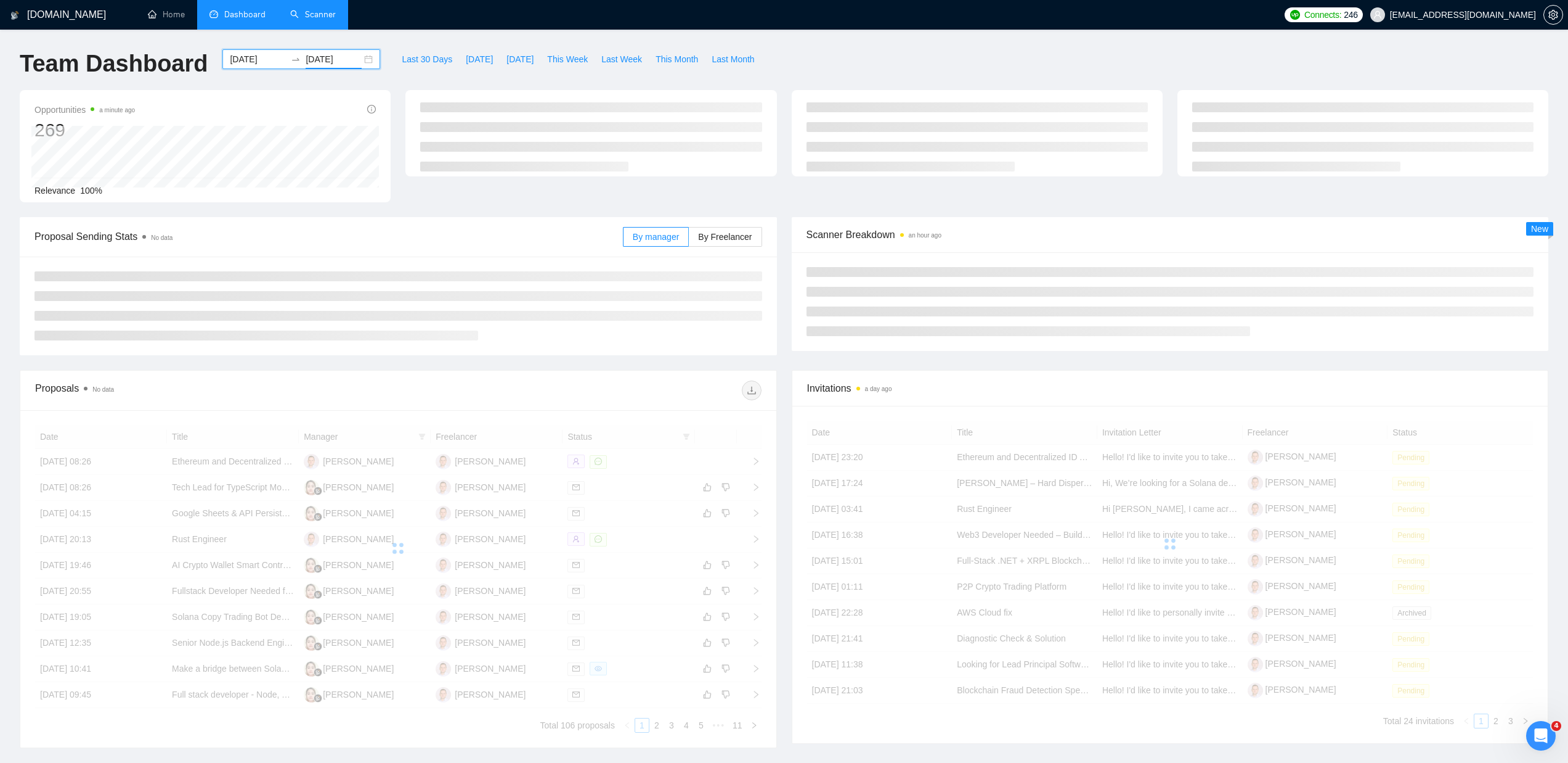
click at [329, 60] on input "[DATE]" at bounding box center [334, 60] width 56 height 14
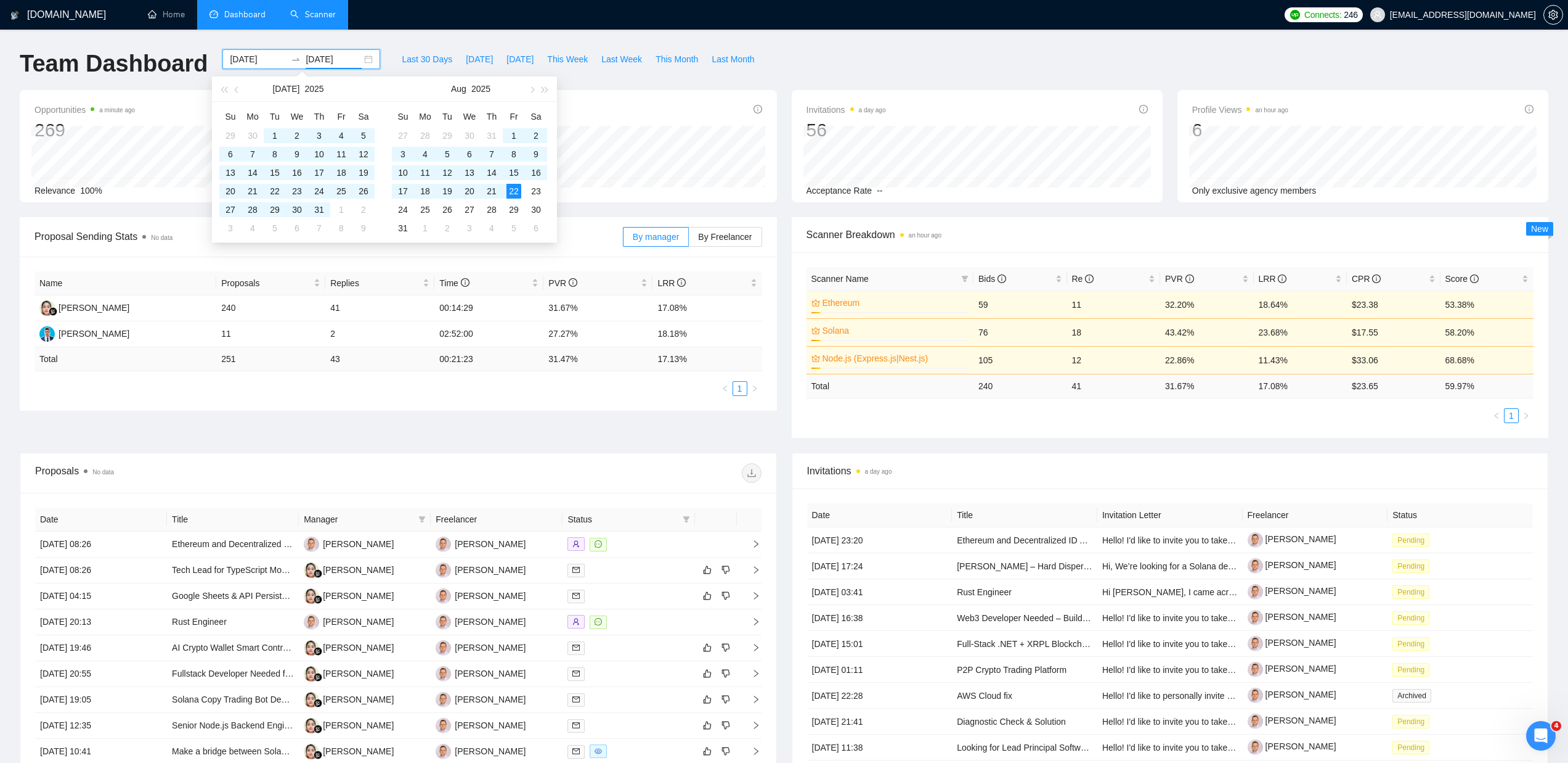
click at [911, 86] on div "Team Dashboard [DATE] [DATE] Last 30 Days [DATE] [DATE] This Week Last Week Thi…" at bounding box center [784, 69] width 1543 height 41
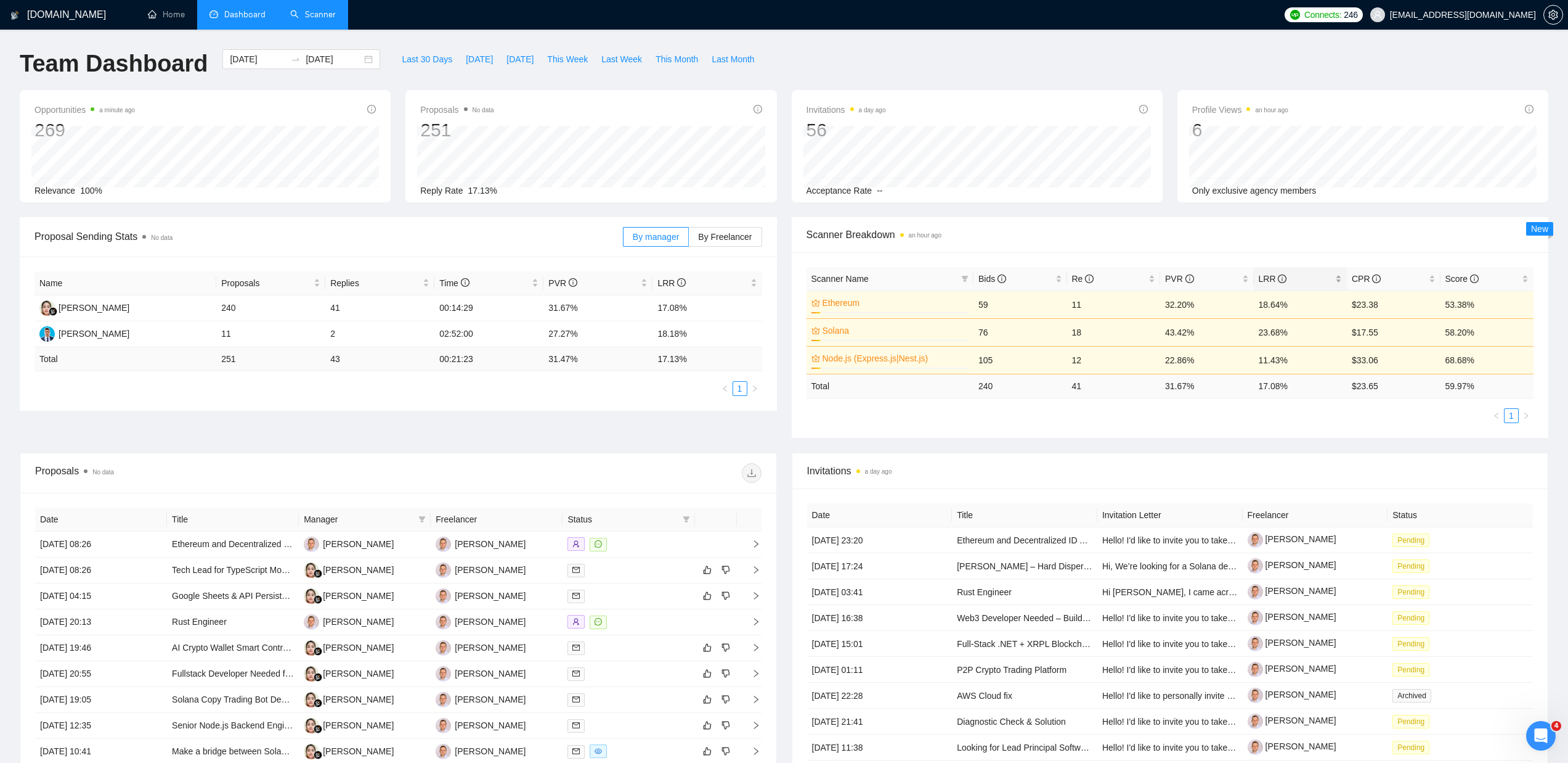
click at [1261, 279] on span "LRR" at bounding box center [1273, 278] width 29 height 10
click at [1271, 279] on span "LRR" at bounding box center [1273, 278] width 29 height 10
click at [823, 85] on div "Team Dashboard [DATE] [DATE] Last 30 Days [DATE] [DATE] This Week Last Week Thi…" at bounding box center [784, 69] width 1543 height 41
click at [787, 443] on div "Proposal Sending Stats No data By manager By Freelancer Name Proposals Replies …" at bounding box center [784, 335] width 1543 height 235
click at [792, 72] on div "Team Dashboard [DATE] [DATE] Last 30 Days [DATE] [DATE] This Week Last Week Thi…" at bounding box center [784, 69] width 1543 height 41
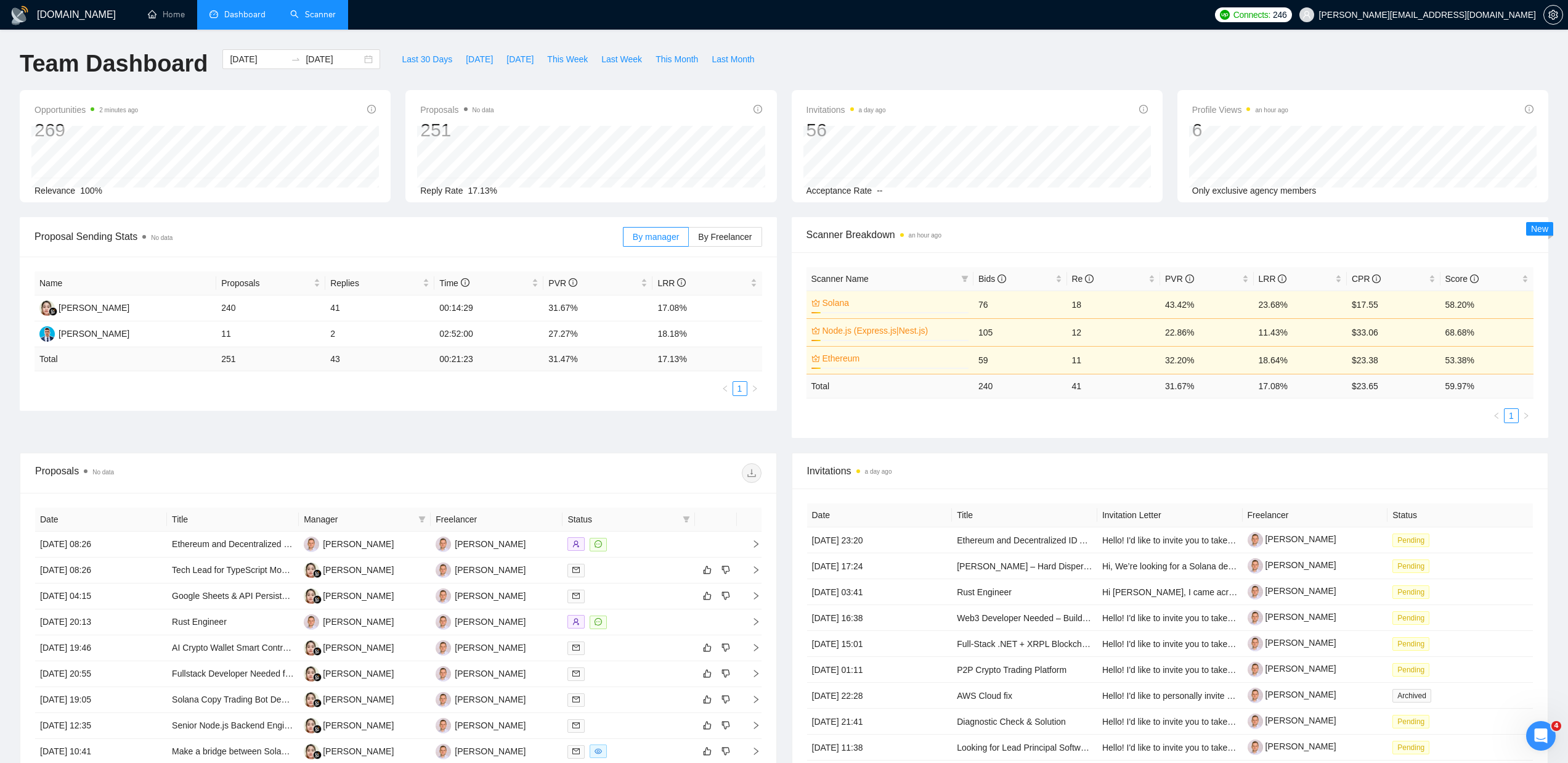
click at [313, 14] on link "Scanner" at bounding box center [313, 14] width 46 height 11
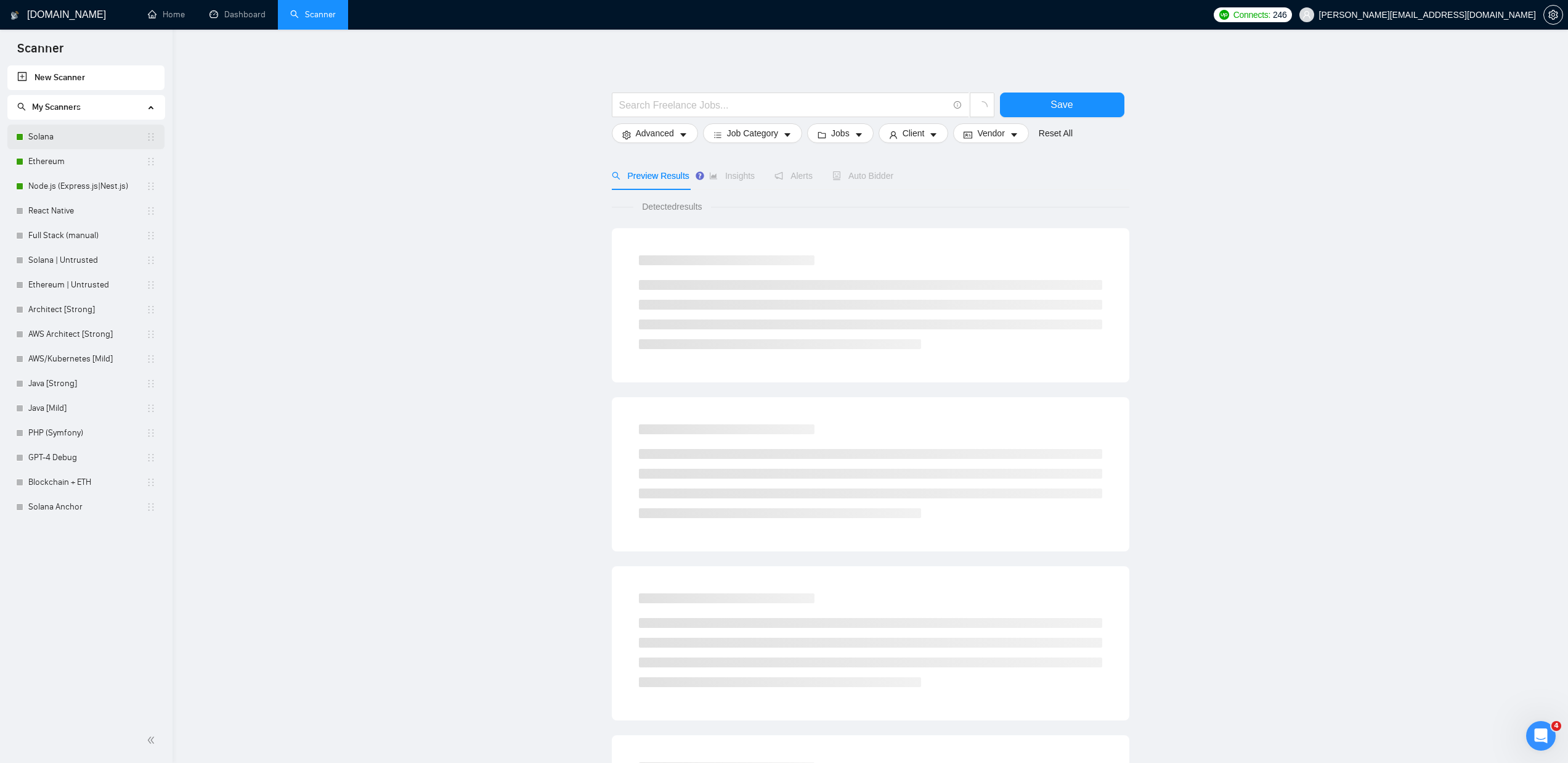
click at [102, 144] on link "Solana" at bounding box center [87, 136] width 118 height 25
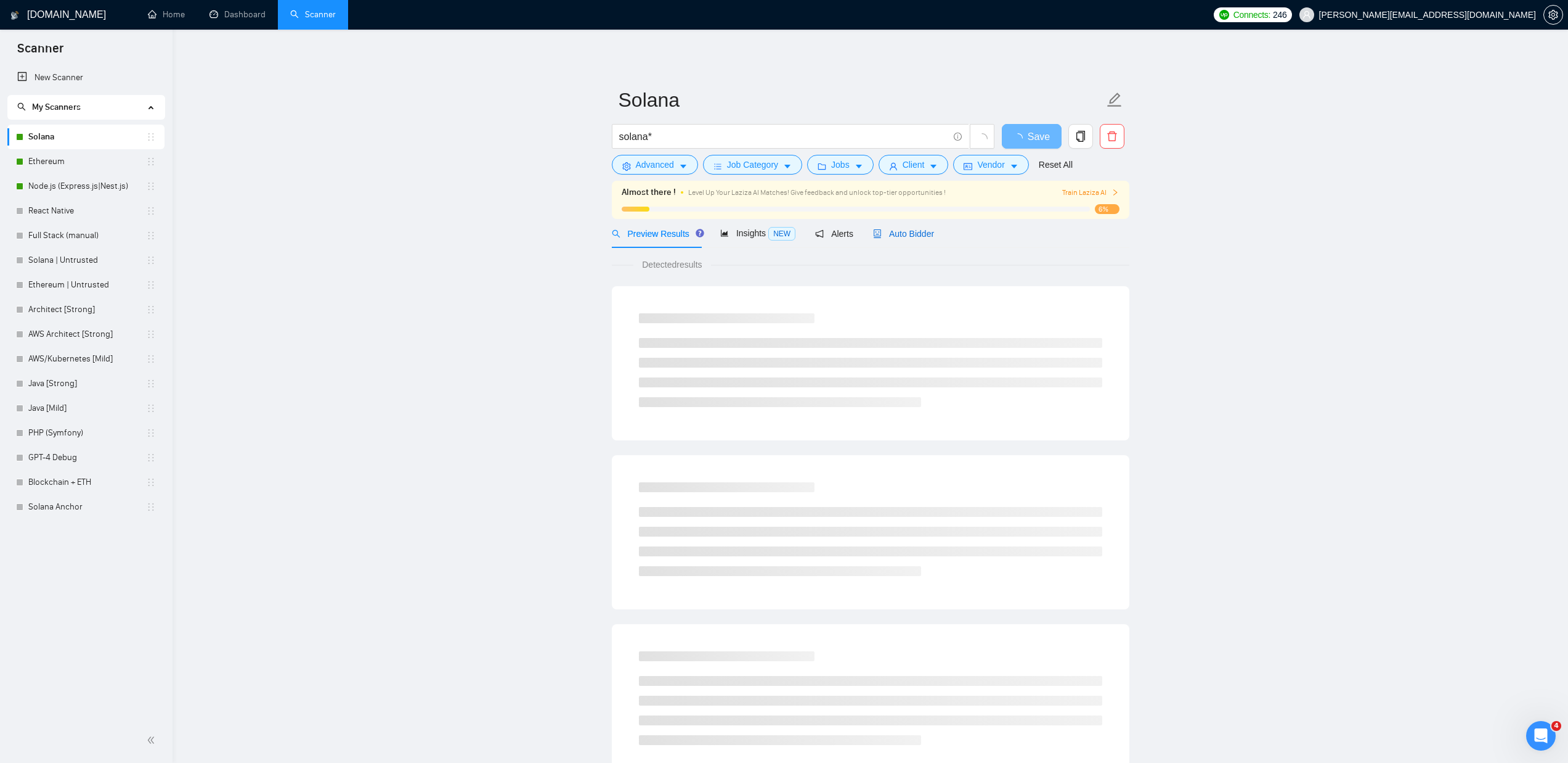
click at [902, 235] on span "Auto Bidder" at bounding box center [903, 233] width 61 height 10
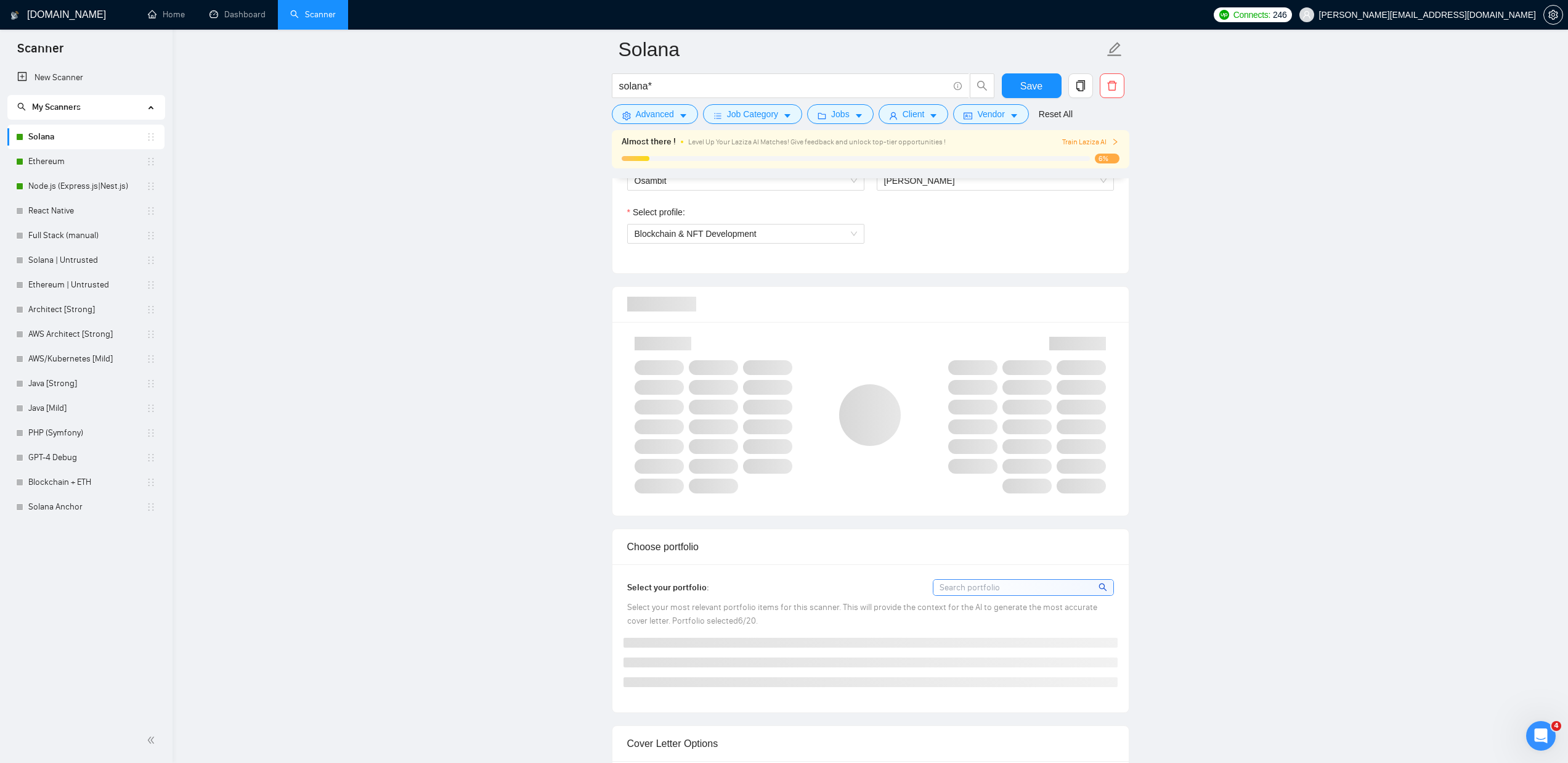
scroll to position [697, 0]
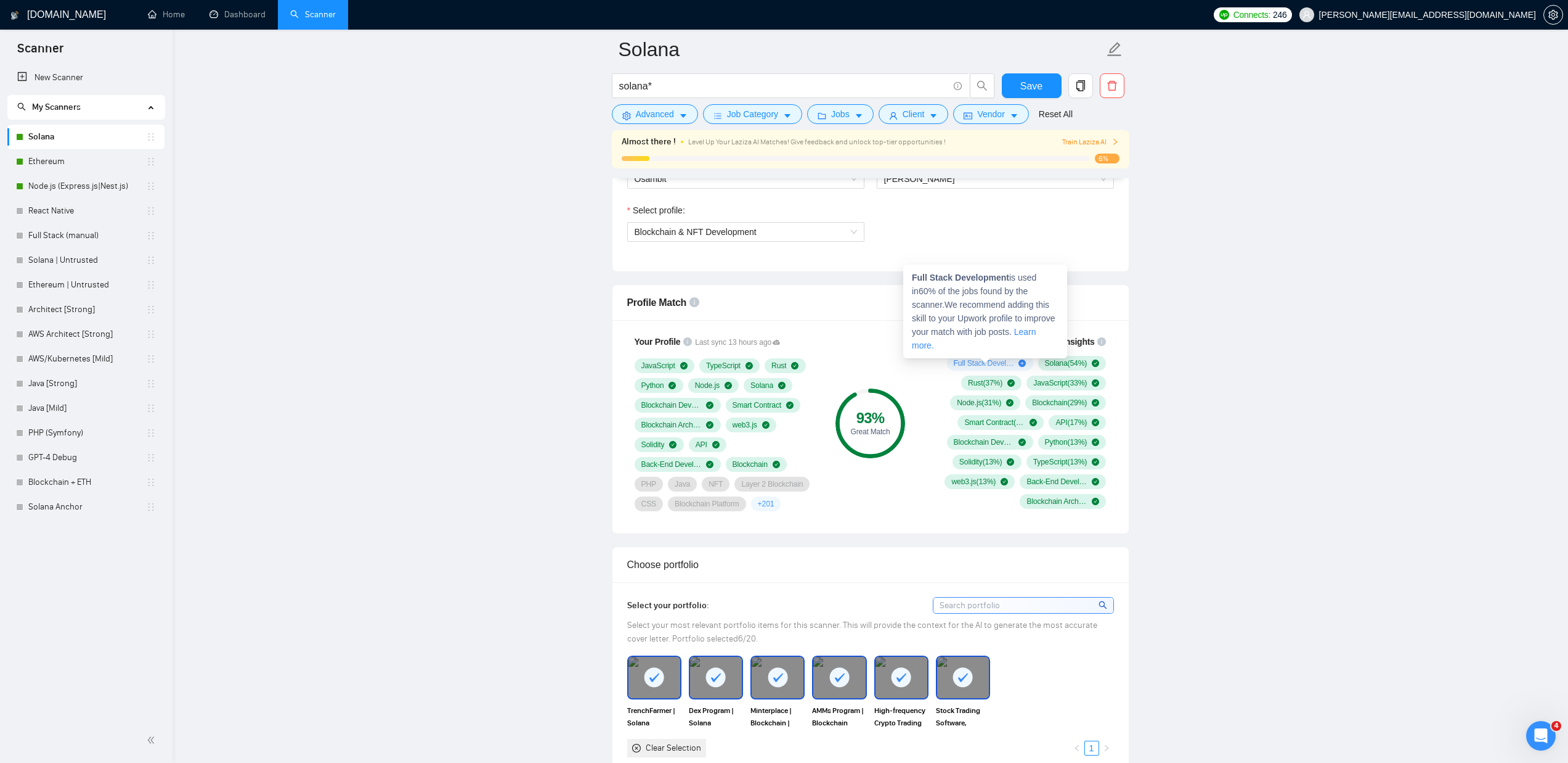
click at [1019, 363] on icon "plus-circle" at bounding box center [1022, 363] width 8 height 8
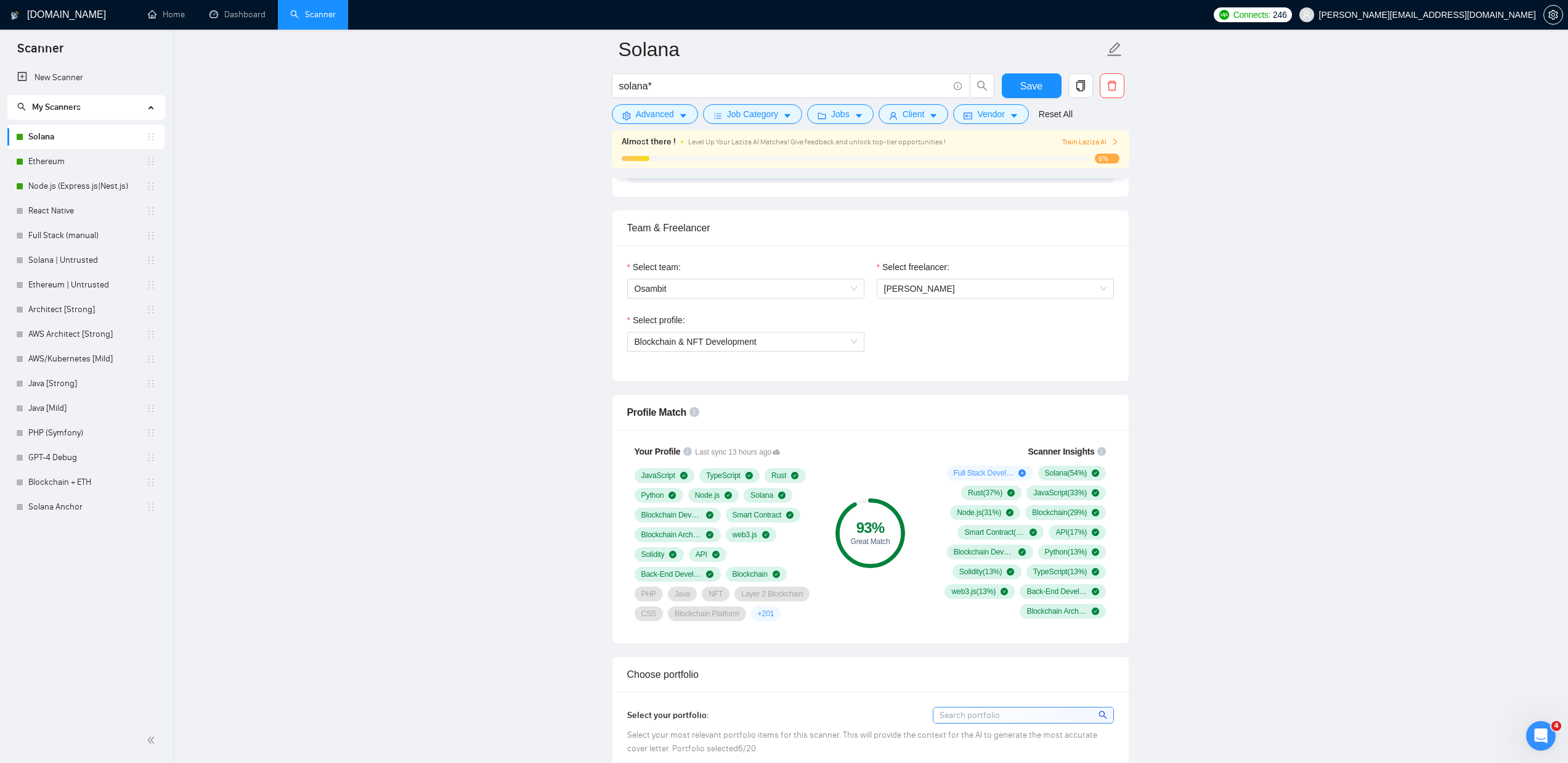
scroll to position [587, 0]
click at [1550, 741] on div "Open Intercom Messenger" at bounding box center [1539, 734] width 41 height 41
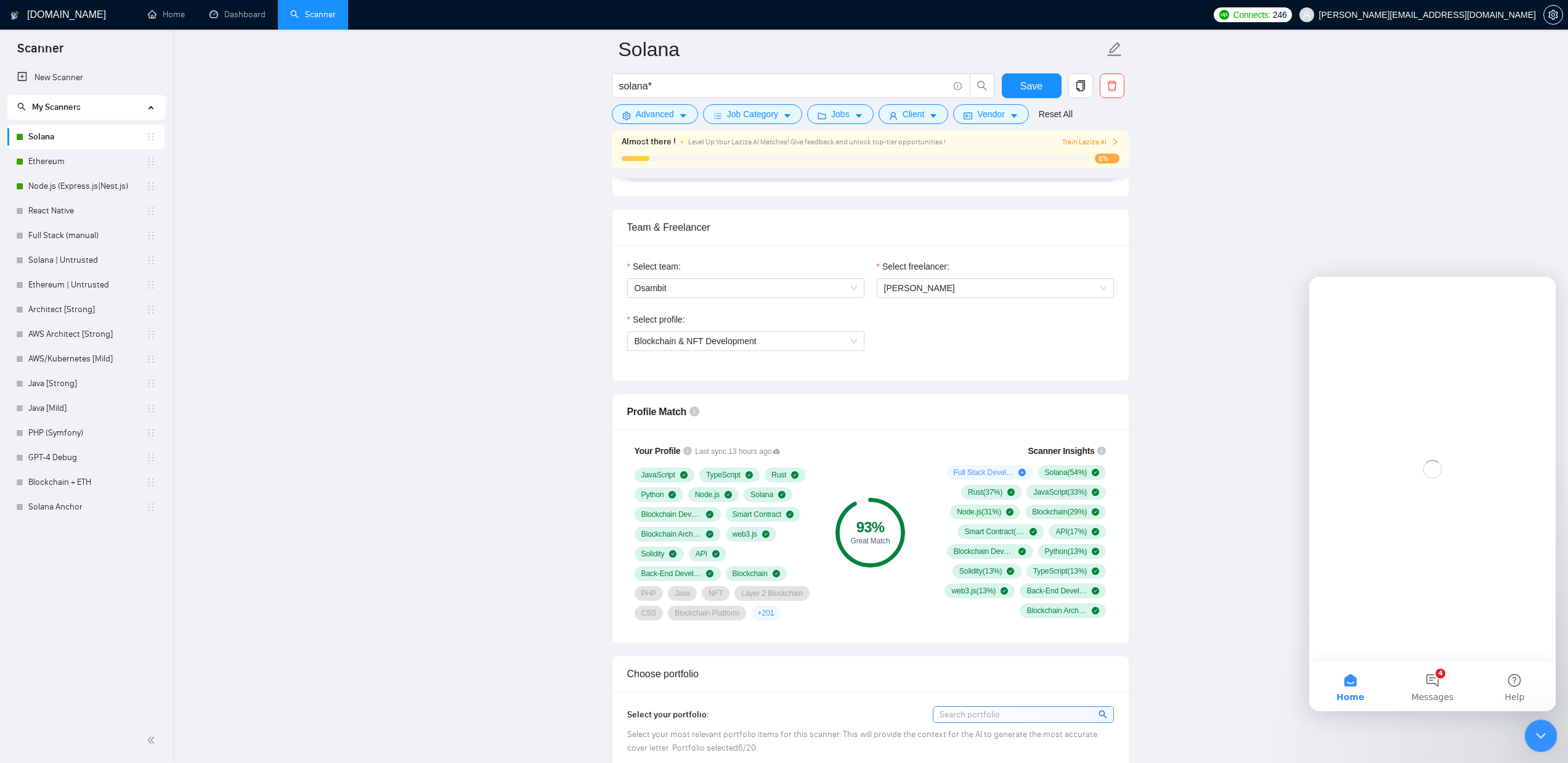
scroll to position [0, 0]
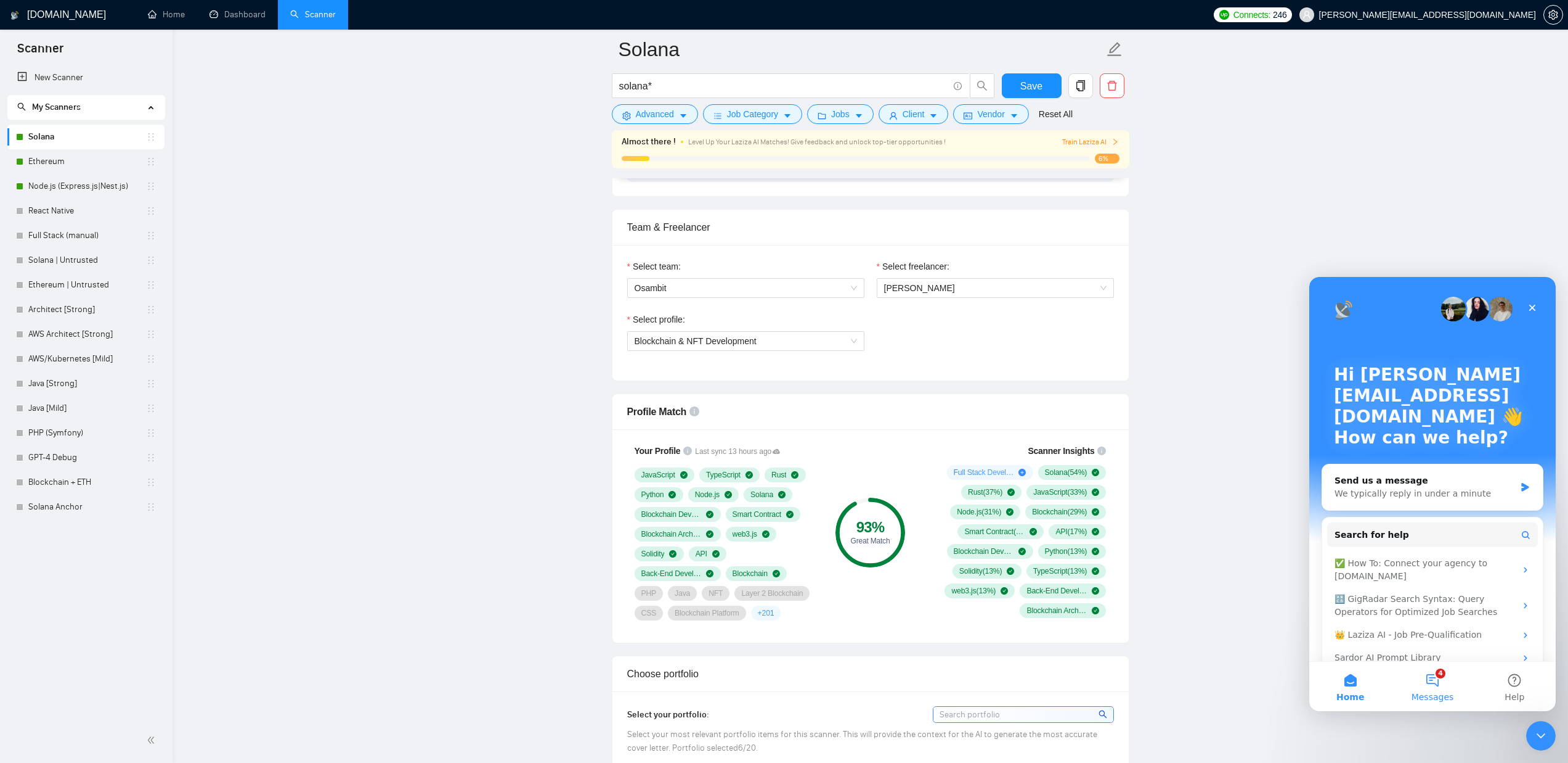
click at [1442, 686] on button "4 Messages" at bounding box center [1432, 685] width 82 height 49
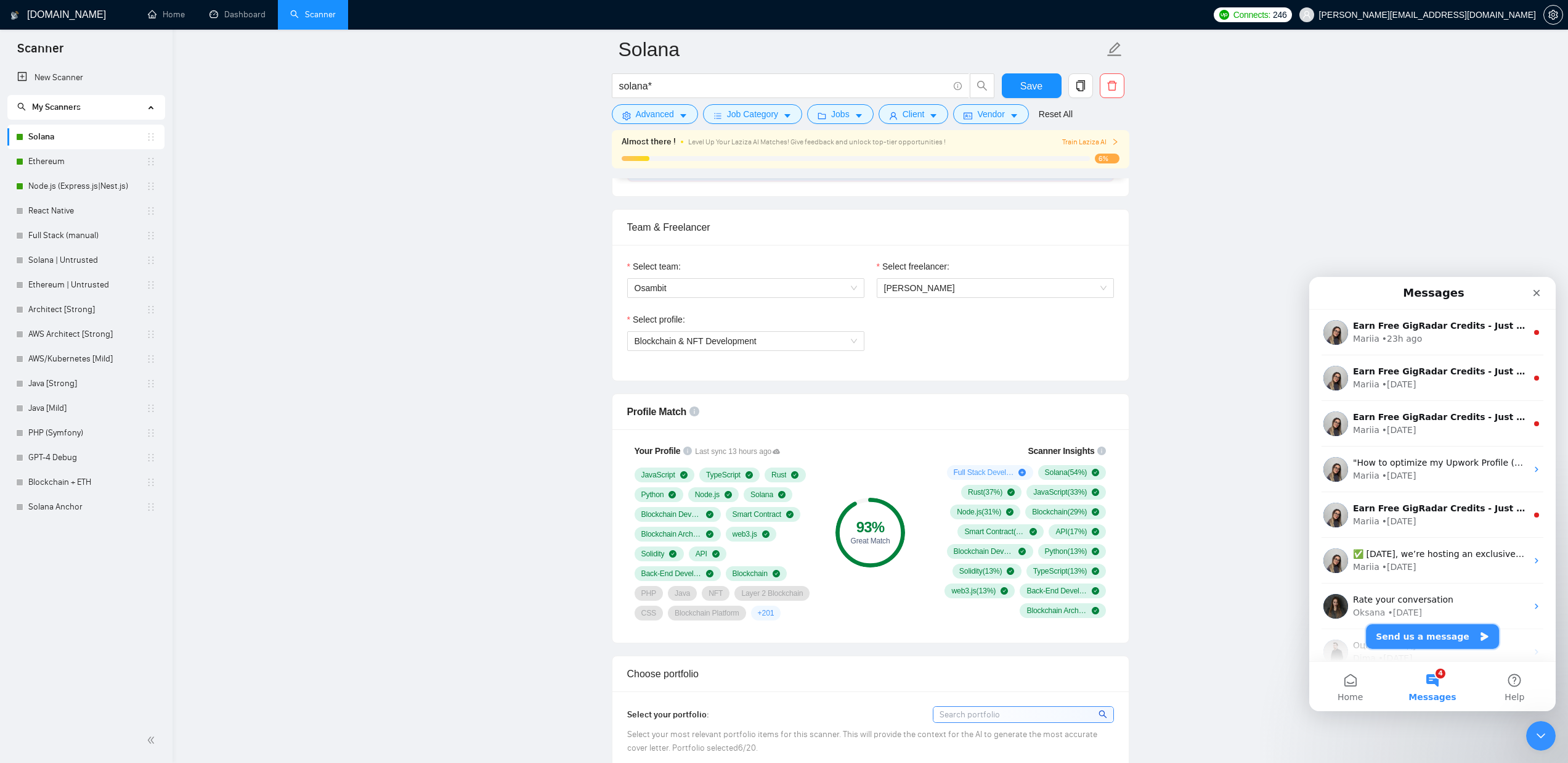
click at [1426, 645] on button "Send us a message" at bounding box center [1432, 636] width 133 height 25
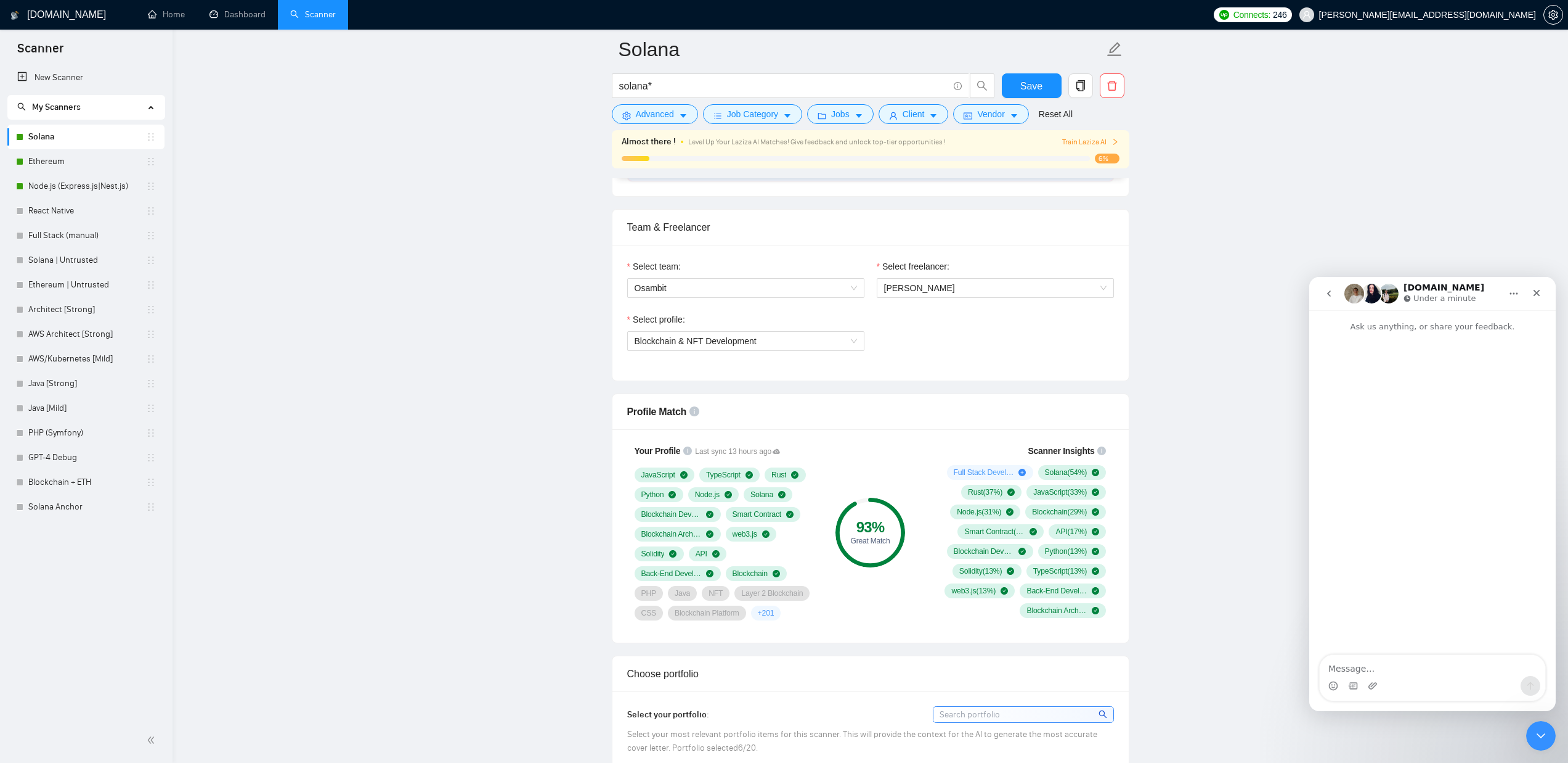
click at [1340, 663] on textarea "Message…" at bounding box center [1432, 665] width 225 height 21
type textarea "привіт є запитаннячко"
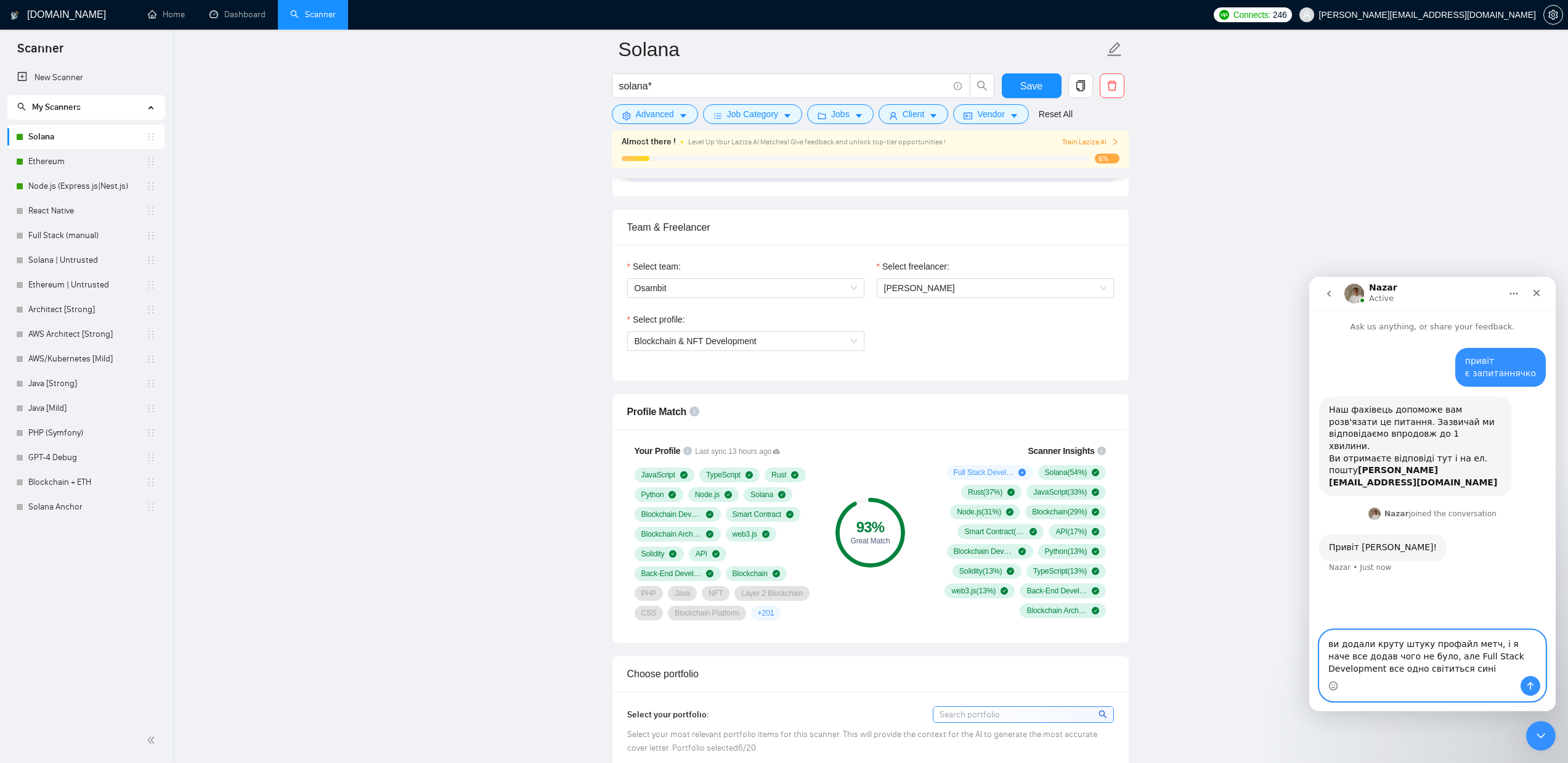
type textarea "ви додали круту штуку профайл метч, і я наче все додав чого не було, але Full S…"
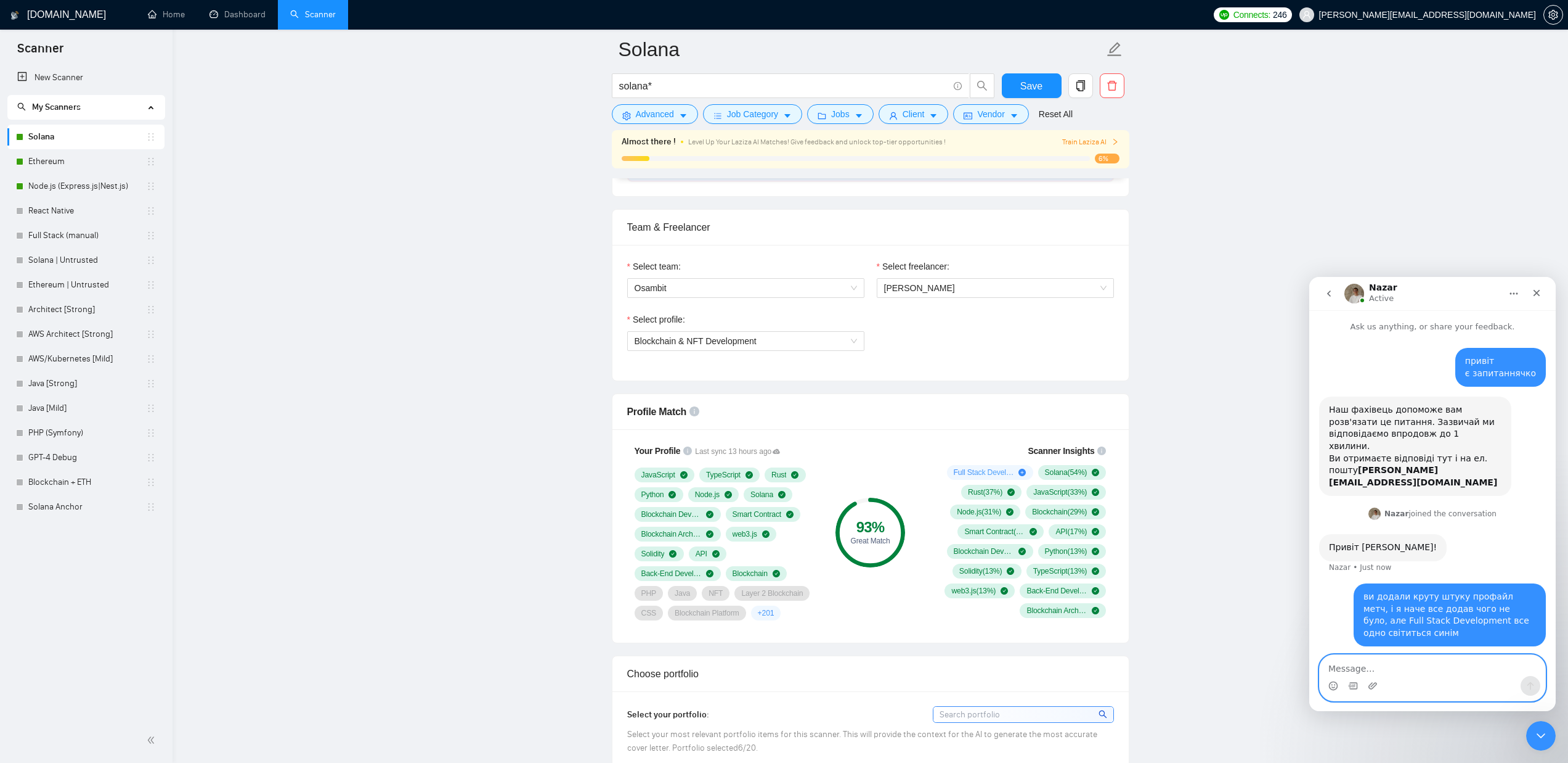
scroll to position [80, 0]
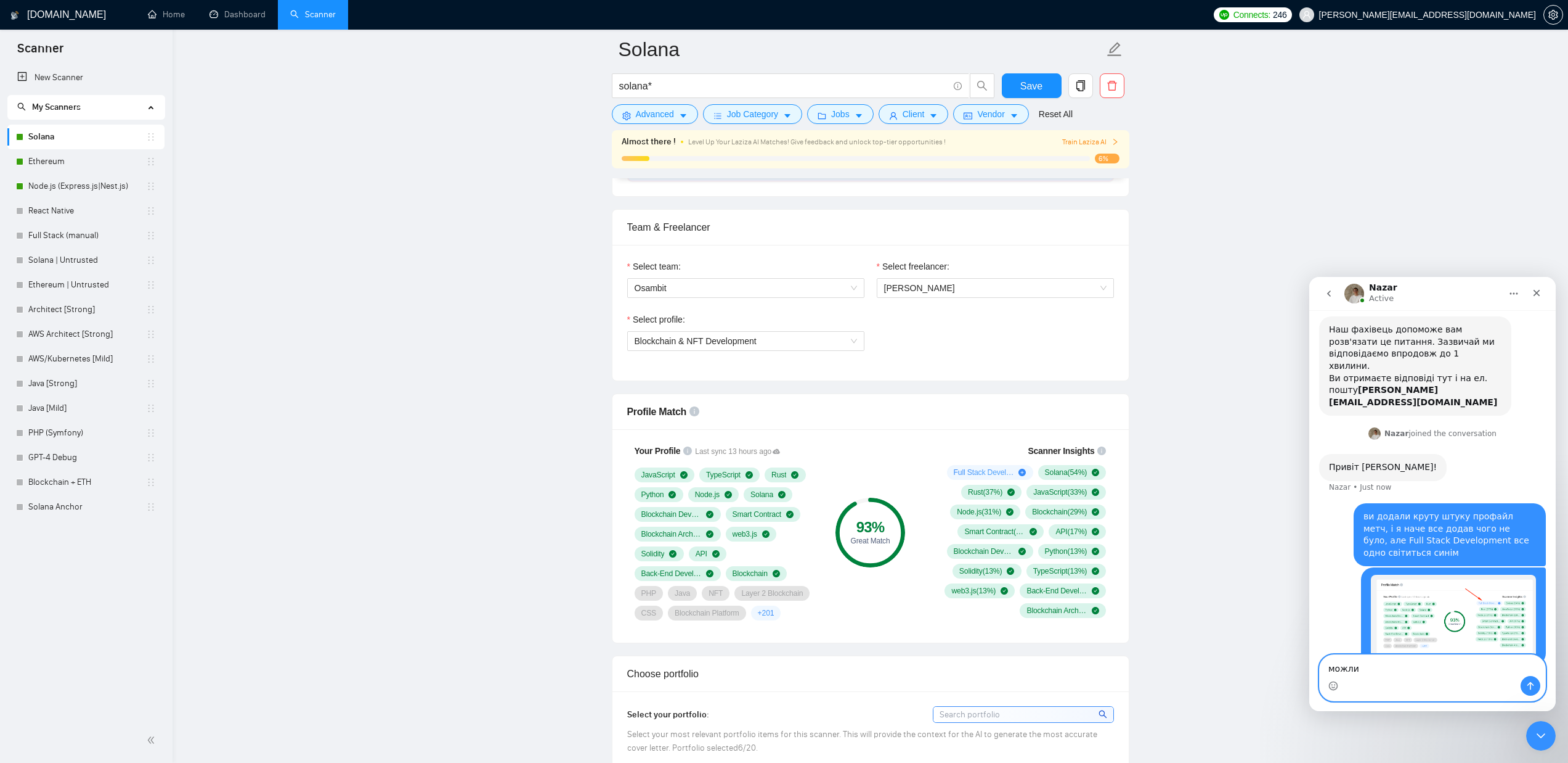
type textarea "можли"
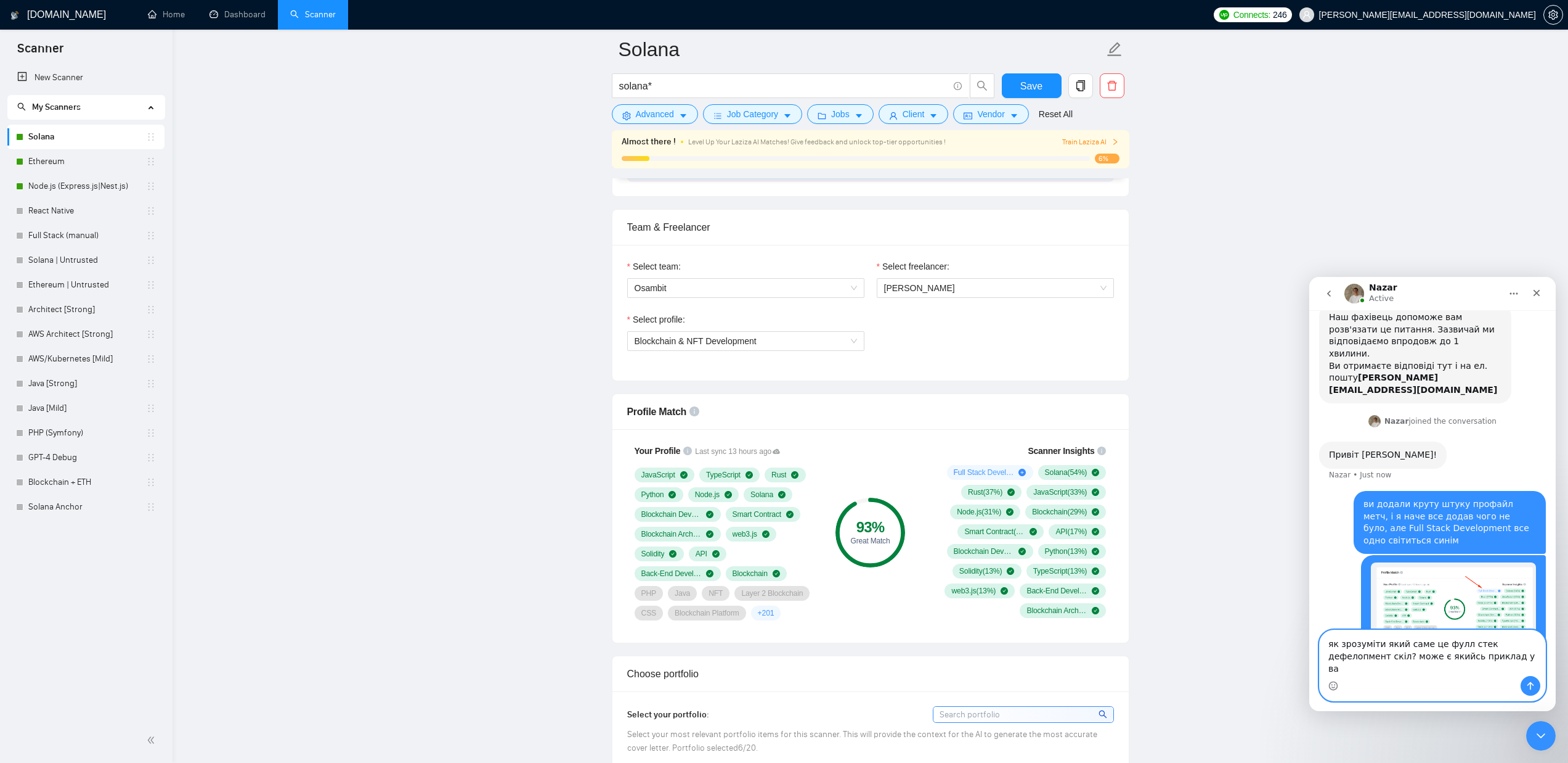
type textarea "як зрозуміти який саме це фулл стек дефелопмент скіл? може є якийсь приклад у в…"
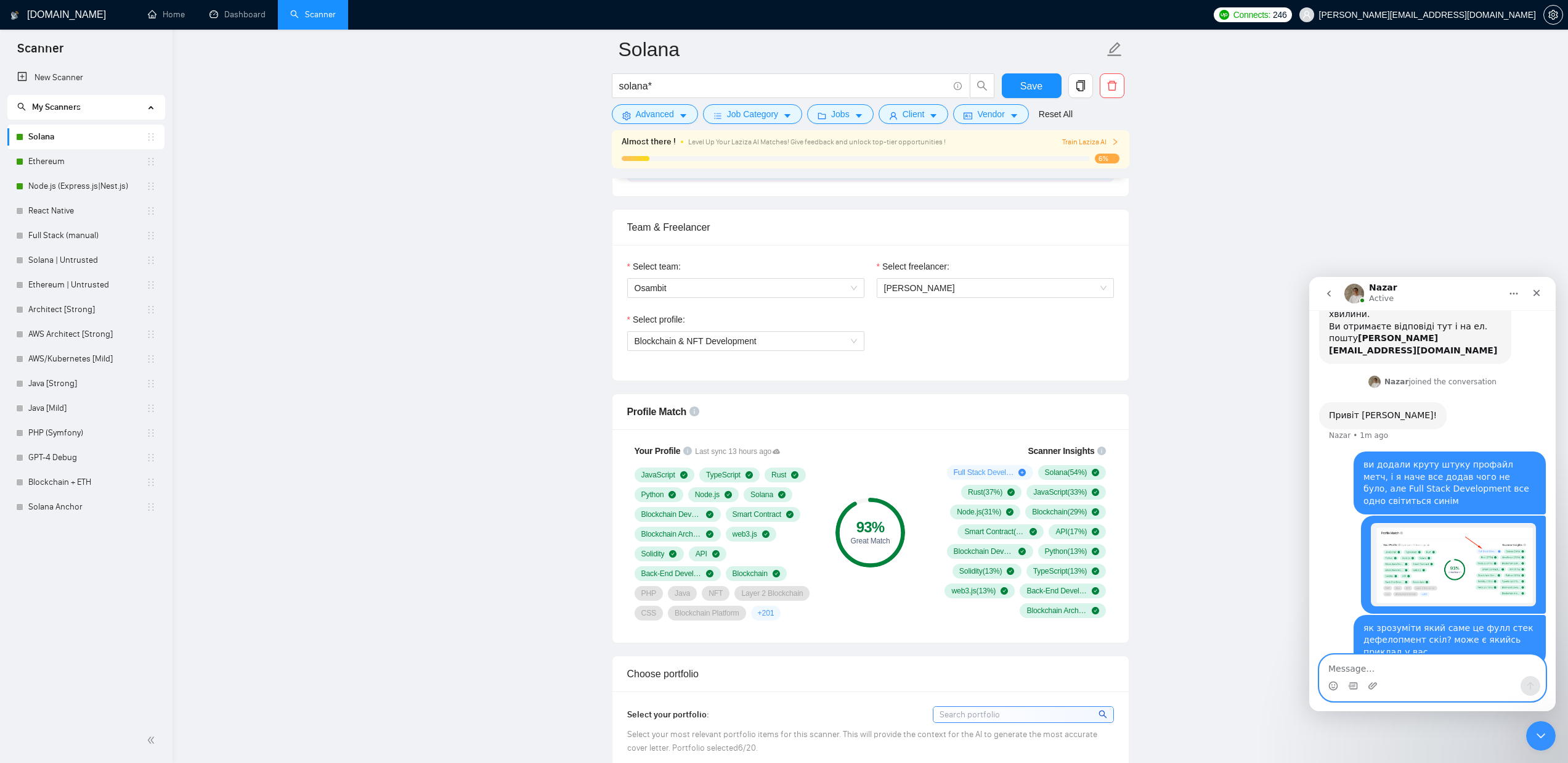
click at [1363, 672] on textarea "Message…" at bounding box center [1432, 665] width 225 height 21
type textarea "скрін із профілю"
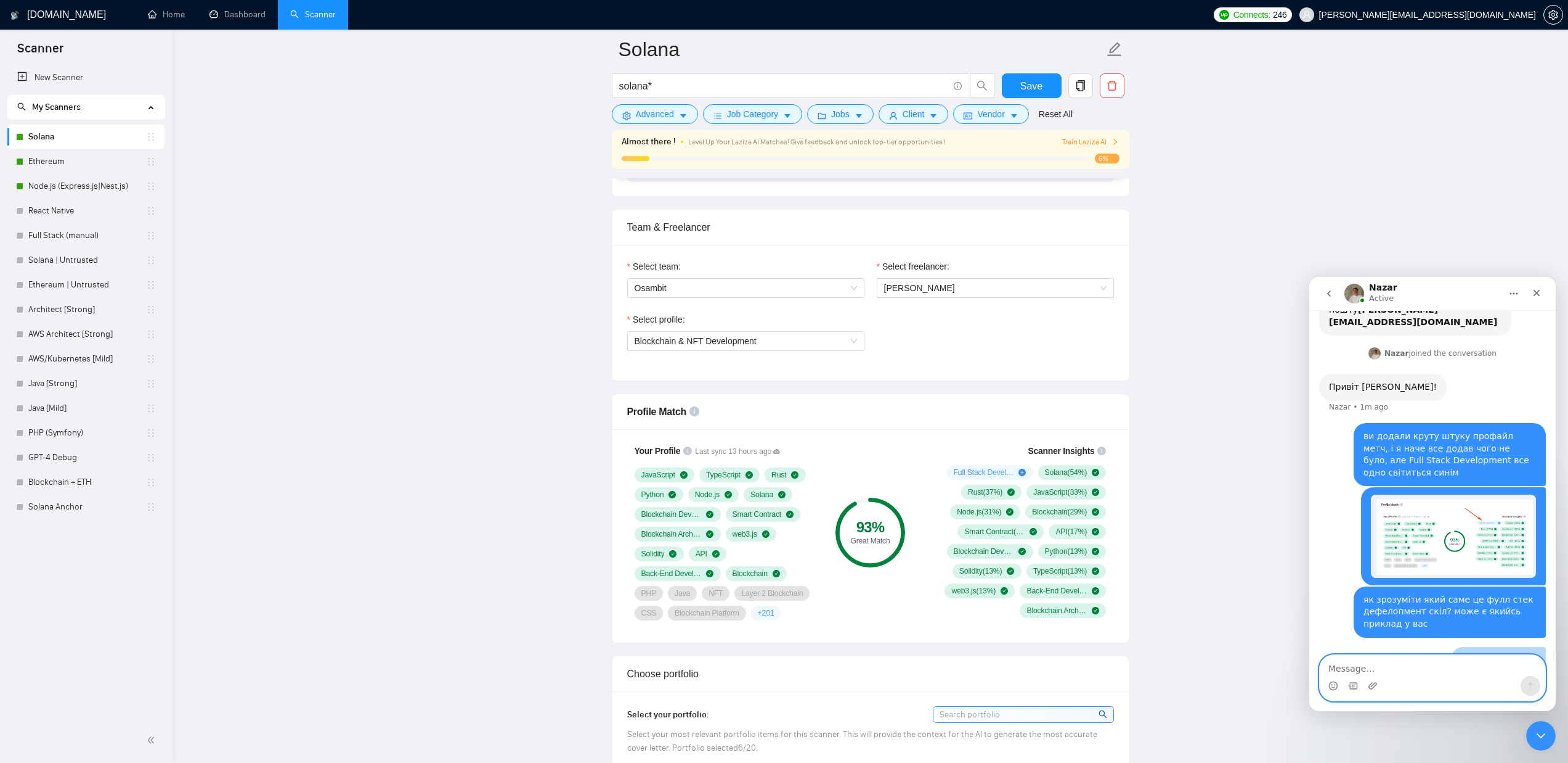
paste textarea "[PERSON_NAME]"
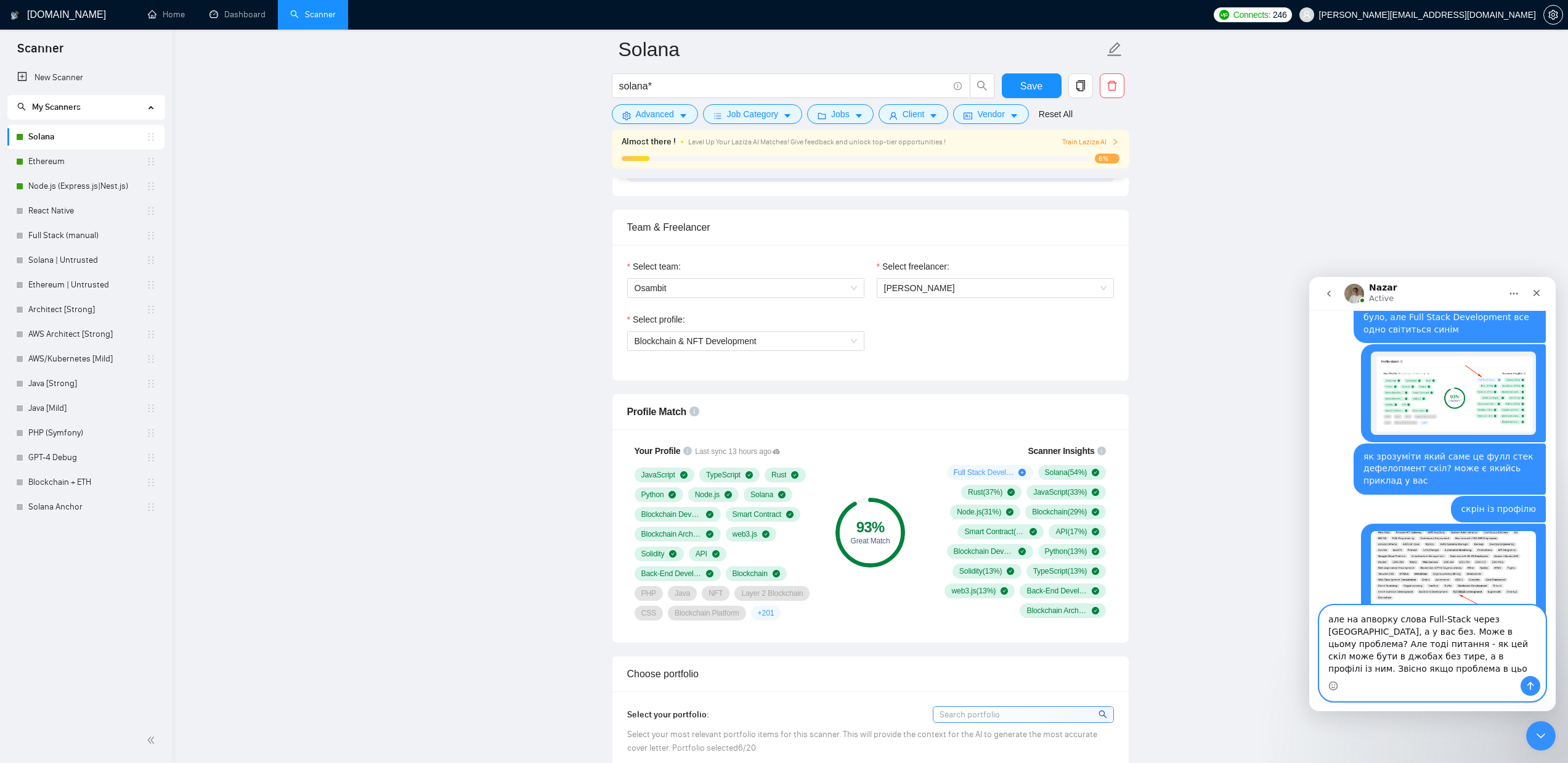
scroll to position [316, 0]
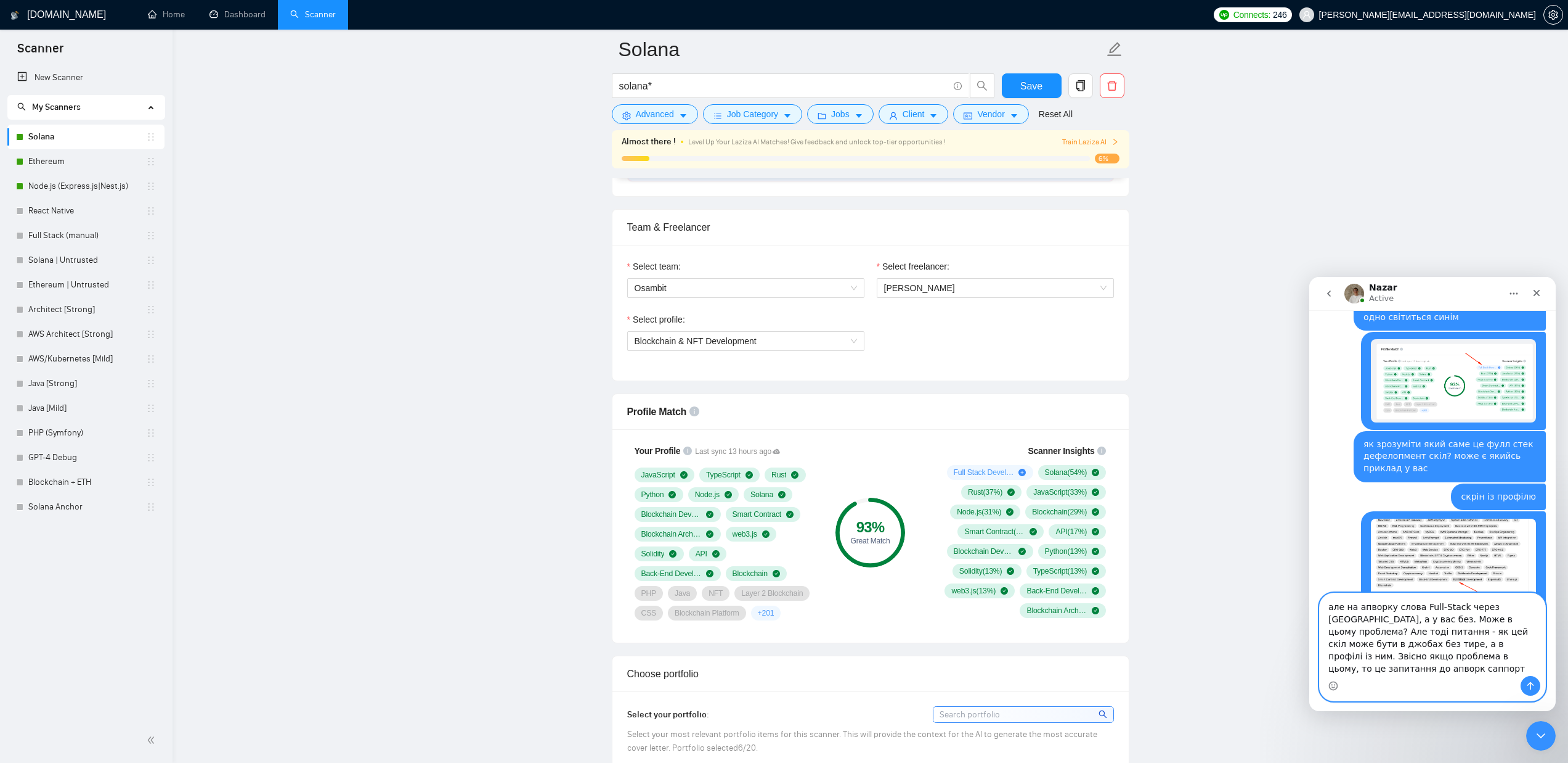
type textarea "але на апворку слова Full-Stack через [GEOGRAPHIC_DATA], а у вас без. Може в ць…"
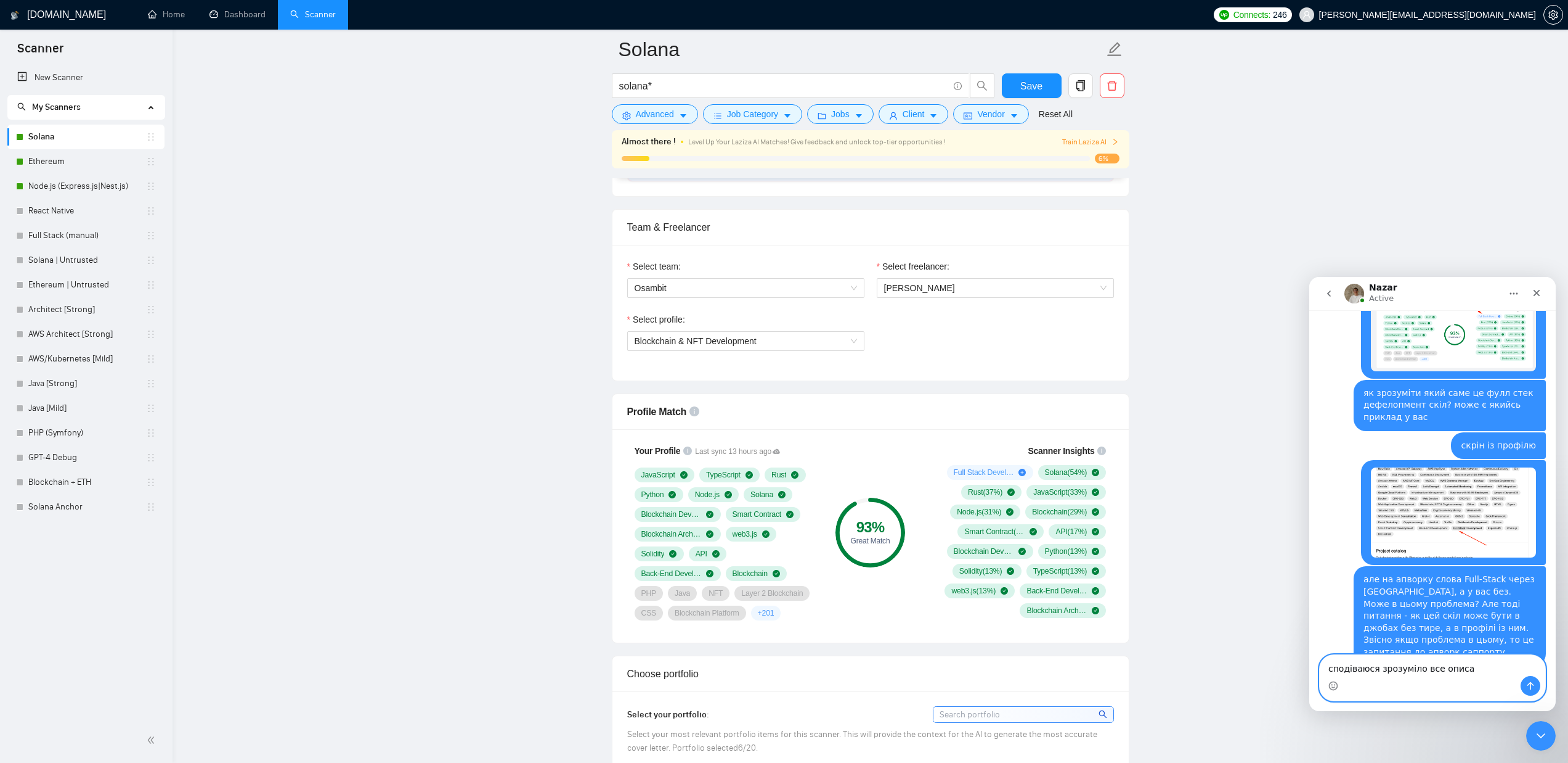
type textarea "сподіваюся зрозуміло все описав"
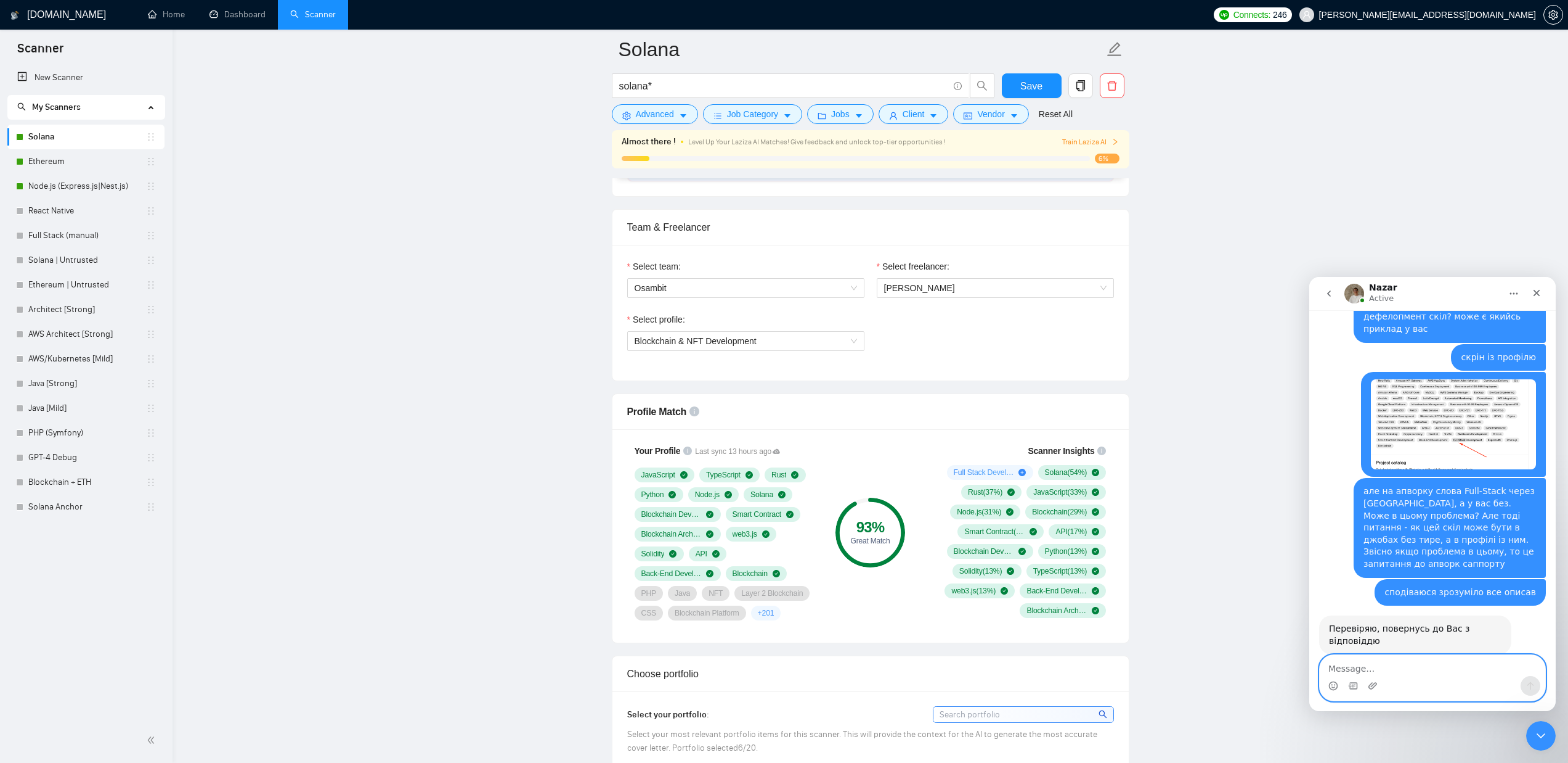
scroll to position [444, 0]
click at [1334, 688] on icon "Emoji picker" at bounding box center [1333, 685] width 10 height 10
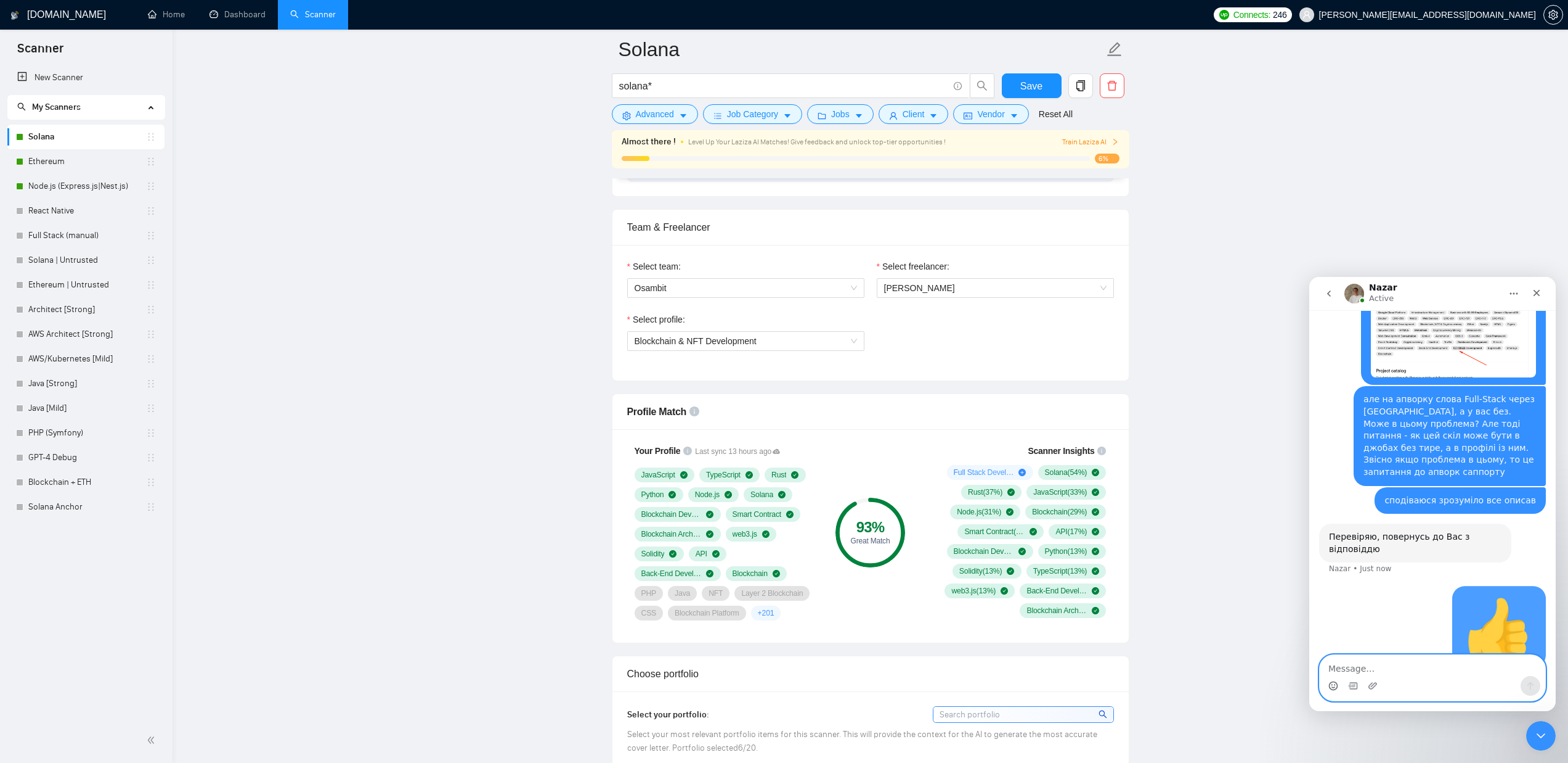
scroll to position [535, 0]
click at [1535, 293] on icon "Close" at bounding box center [1536, 293] width 10 height 10
